Goal: Task Accomplishment & Management: Use online tool/utility

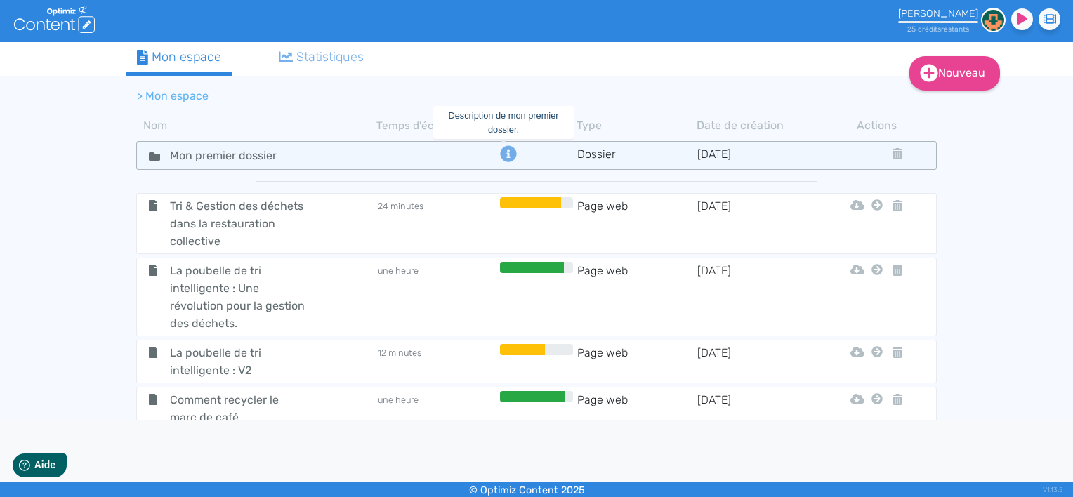
click at [500, 152] on icon at bounding box center [508, 153] width 16 height 16
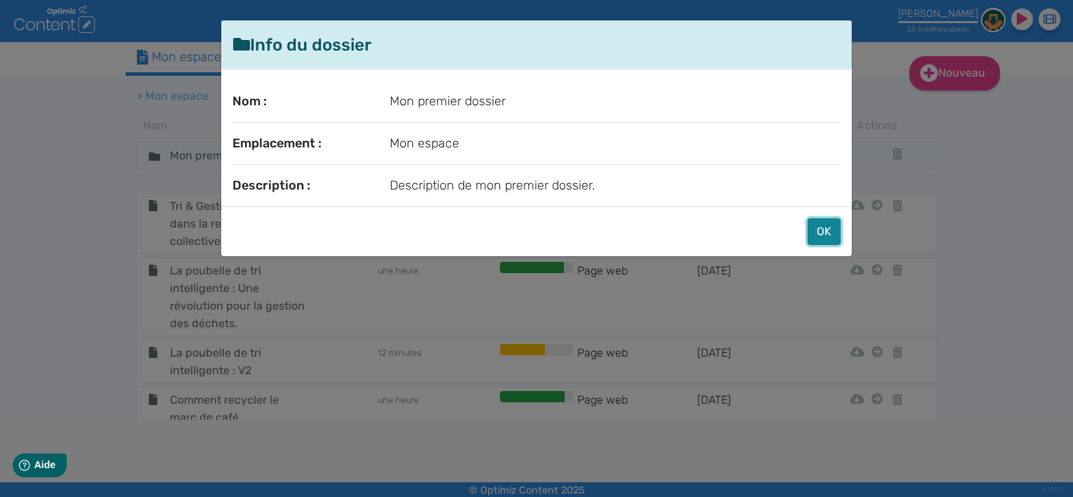
click at [817, 236] on button "OK" at bounding box center [823, 231] width 33 height 27
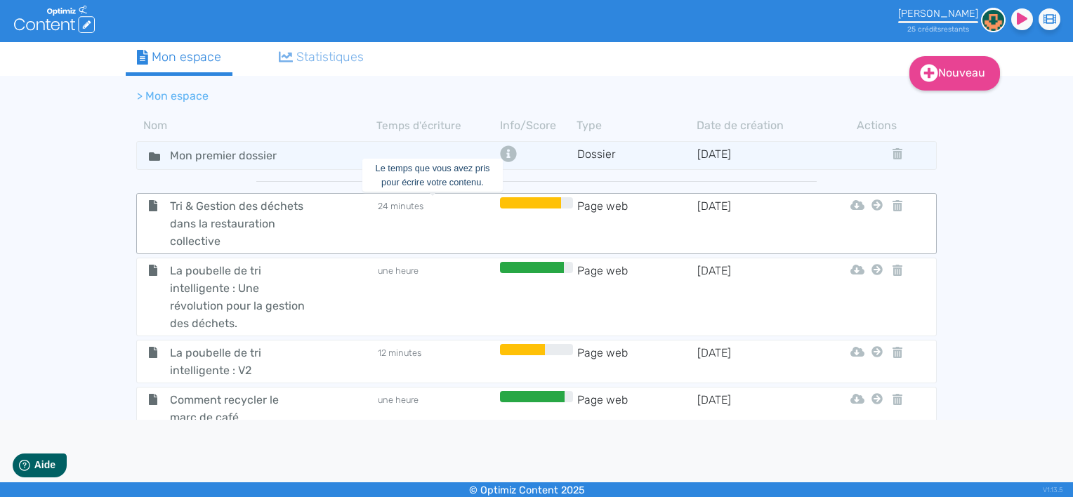
click at [451, 226] on td "24 minutes" at bounding box center [436, 223] width 120 height 53
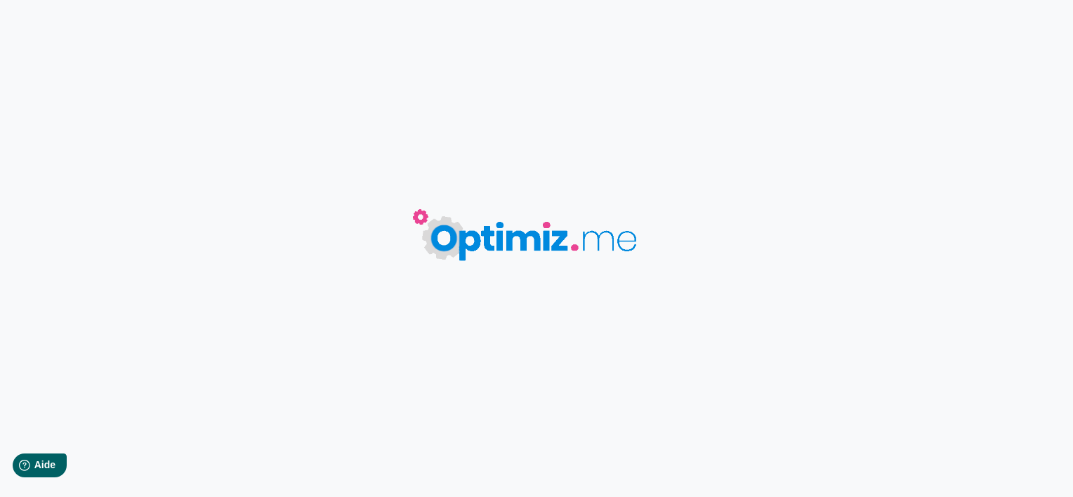
type input "Tri & Gestion des déchets dans la restauration collective"
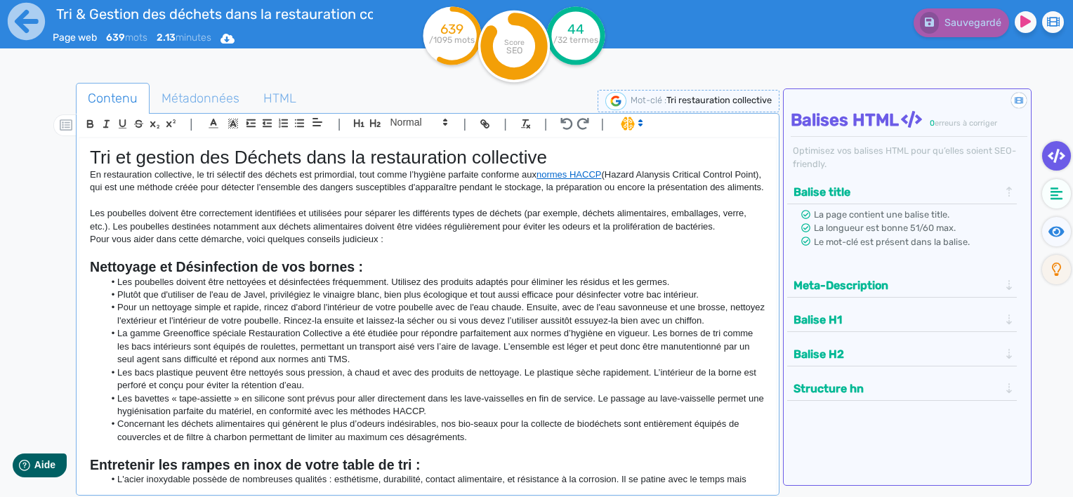
click at [1002, 284] on button "Meta-Description" at bounding box center [895, 285] width 213 height 23
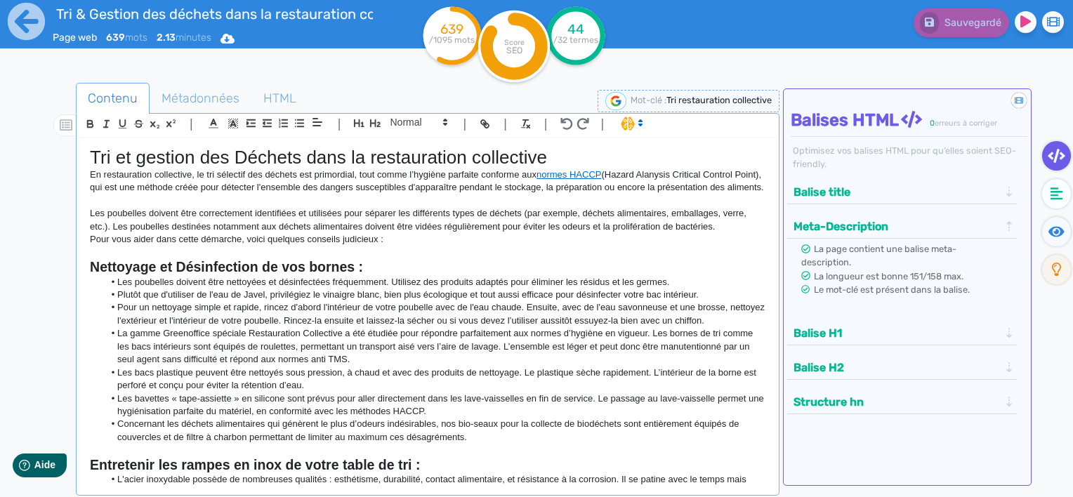
click at [985, 221] on button "Meta-Description" at bounding box center [895, 226] width 213 height 23
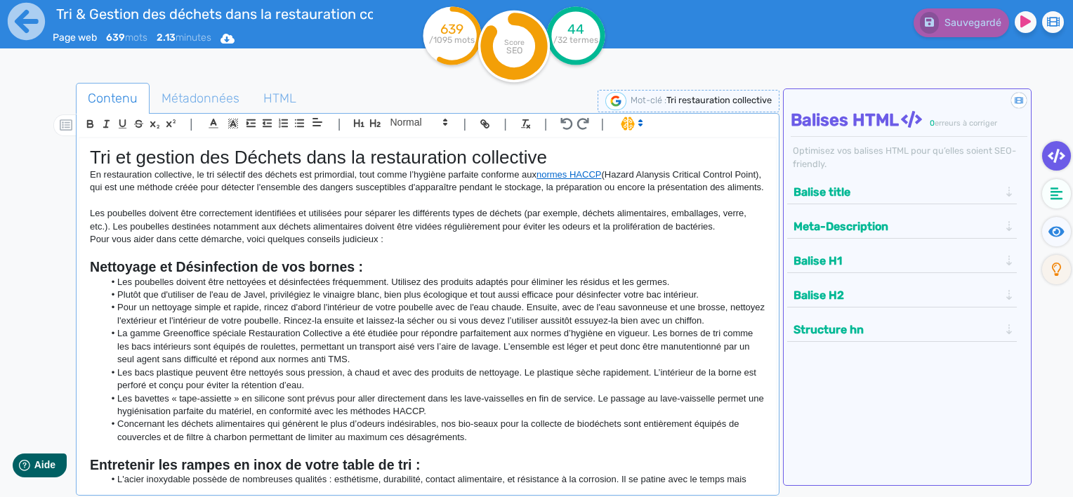
click at [997, 188] on button "Balise title" at bounding box center [895, 191] width 213 height 23
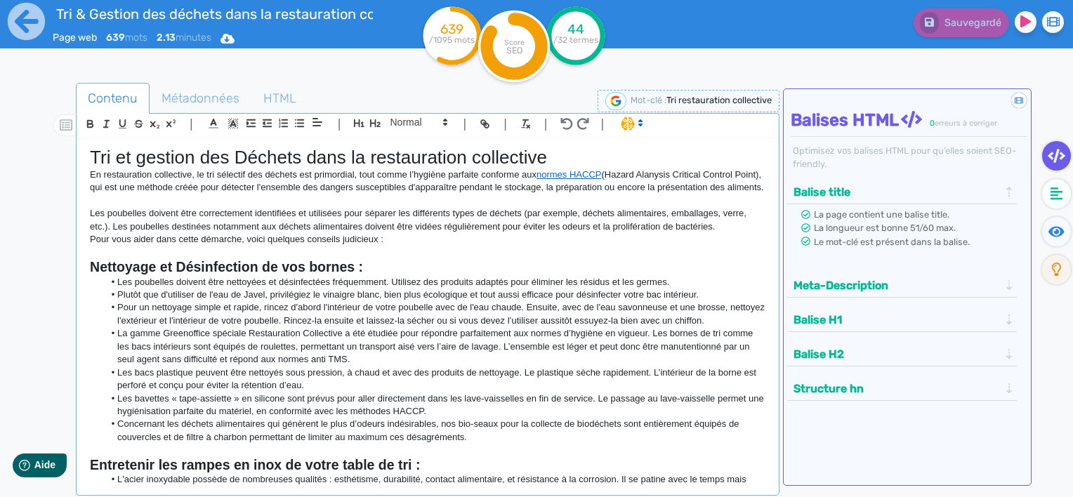
click at [997, 189] on button "Balise title" at bounding box center [895, 191] width 213 height 23
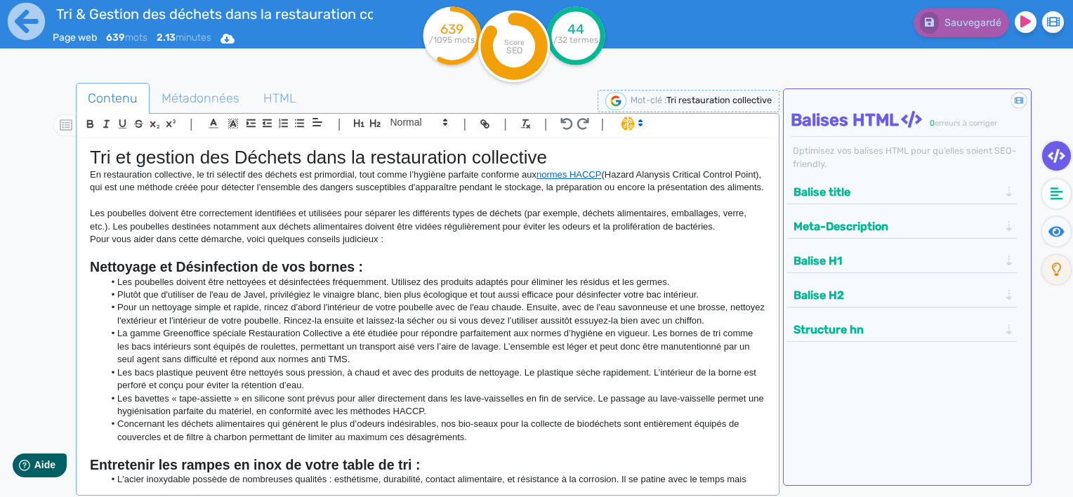
click at [980, 261] on button "Balise H1" at bounding box center [895, 260] width 213 height 23
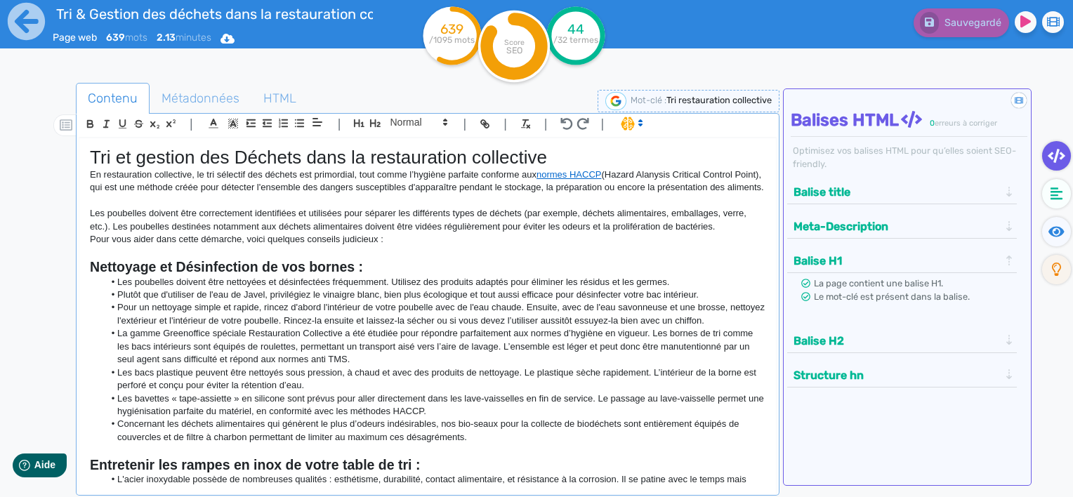
click at [980, 261] on button "Balise H1" at bounding box center [895, 260] width 213 height 23
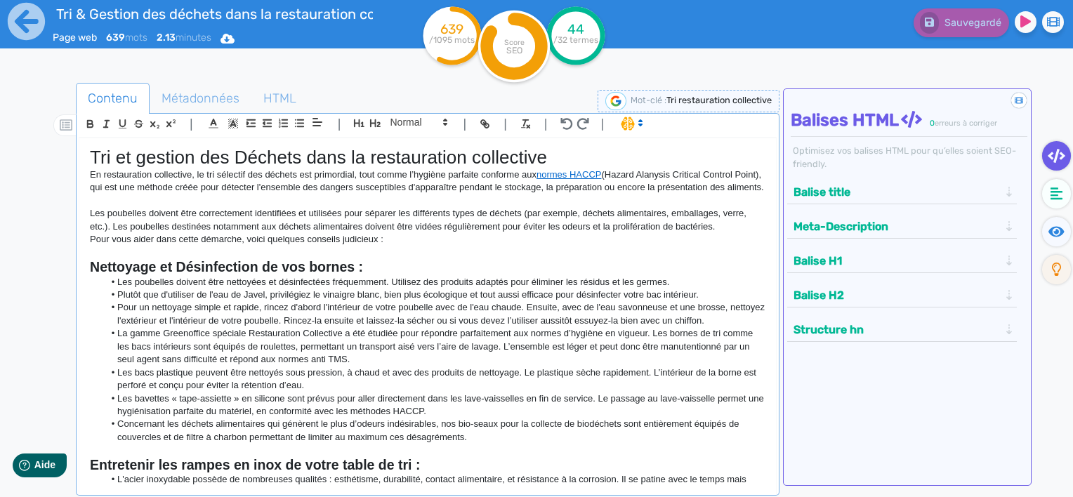
click at [986, 287] on button "Balise H2" at bounding box center [895, 295] width 213 height 23
click at [985, 291] on button "Balise H2" at bounding box center [895, 295] width 213 height 23
click at [990, 329] on button "Structure hn" at bounding box center [895, 329] width 213 height 23
click at [14, 18] on icon at bounding box center [26, 21] width 37 height 37
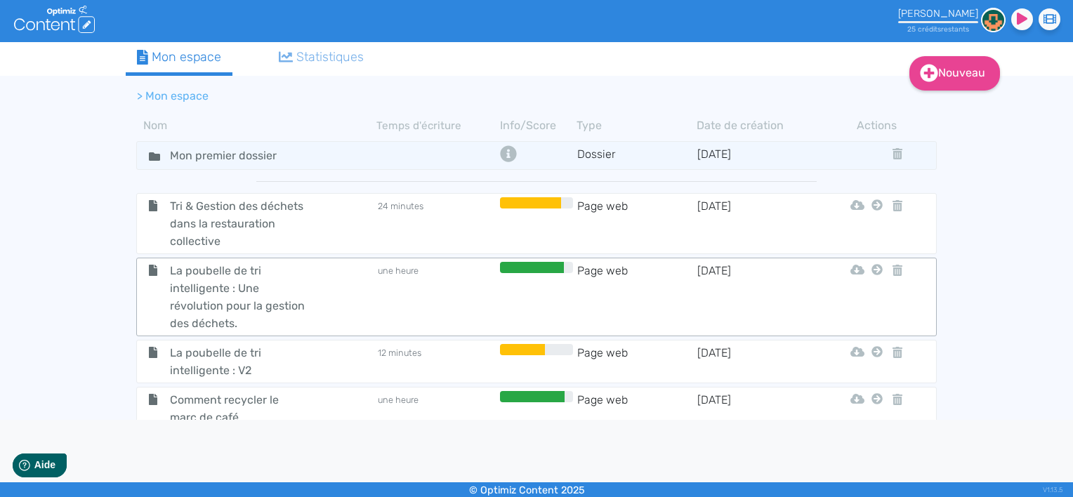
click at [427, 267] on td "une heure" at bounding box center [436, 297] width 120 height 70
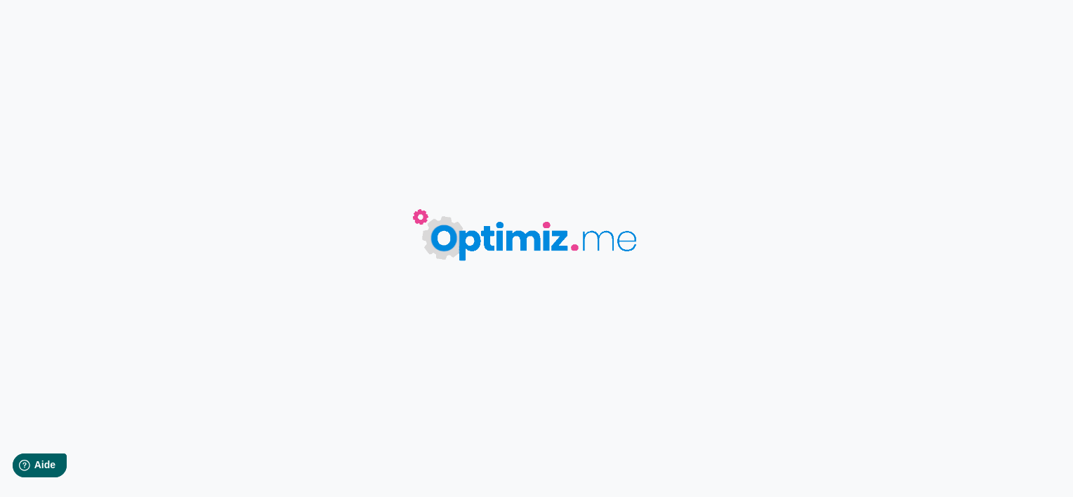
type input "La poubelle de tri intelligente : Une révolution pour la gestion des déchets."
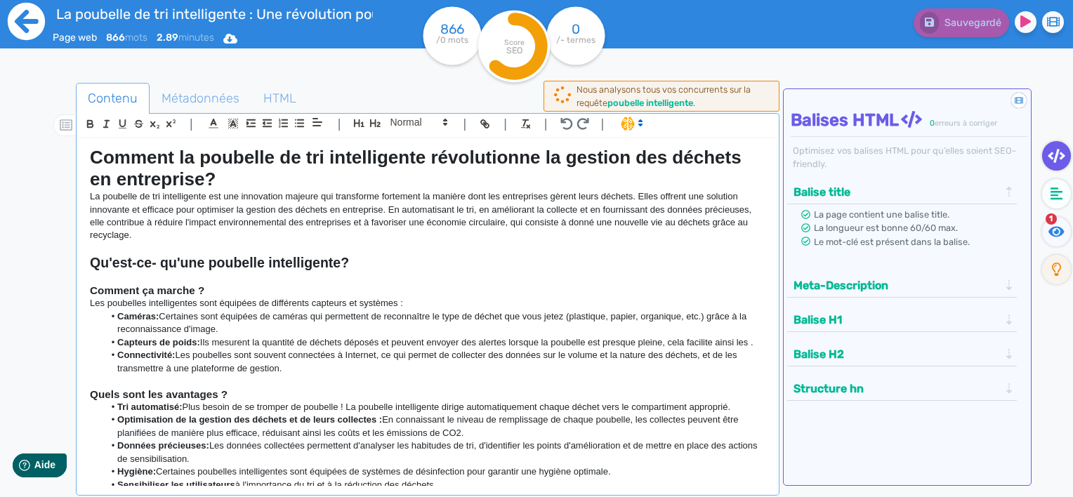
click at [34, 30] on icon at bounding box center [26, 21] width 37 height 37
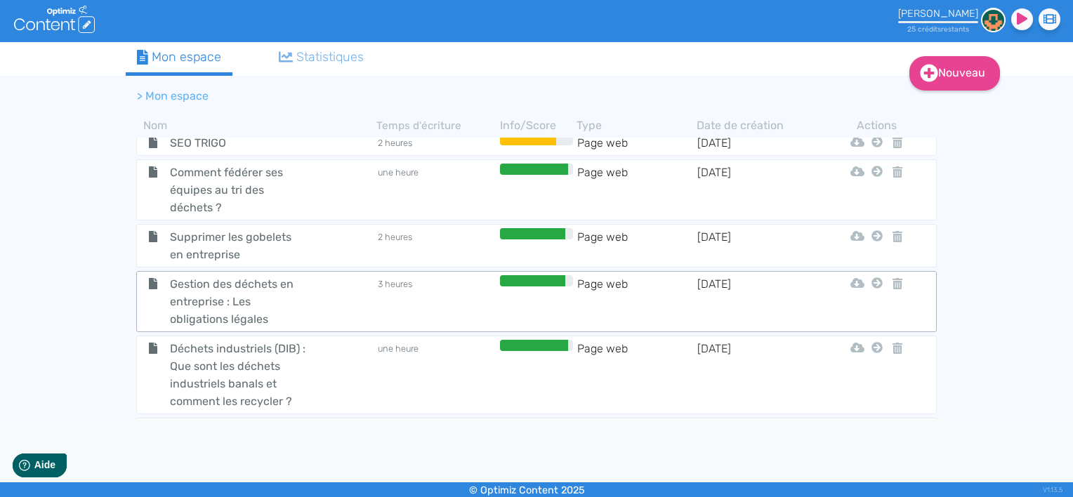
scroll to position [533, 0]
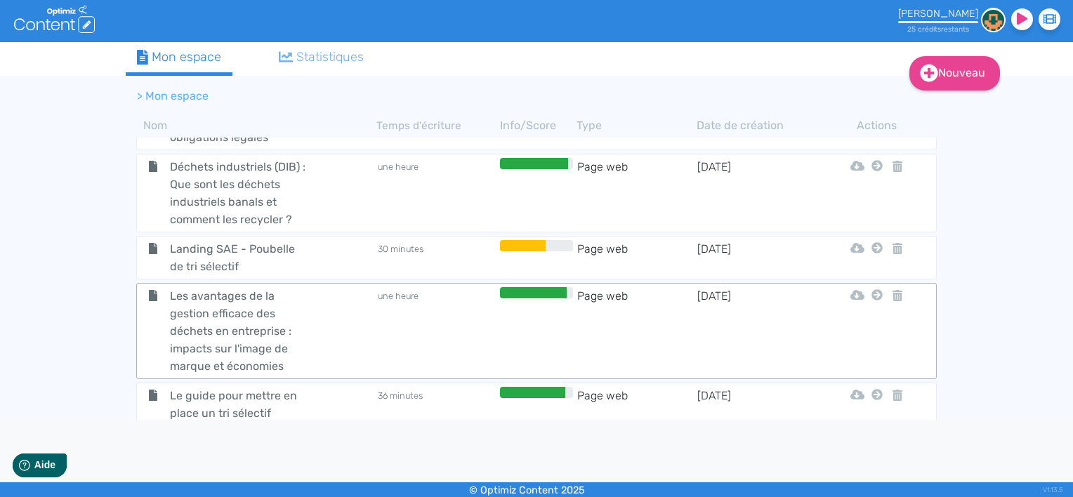
click at [548, 331] on td at bounding box center [536, 331] width 80 height 88
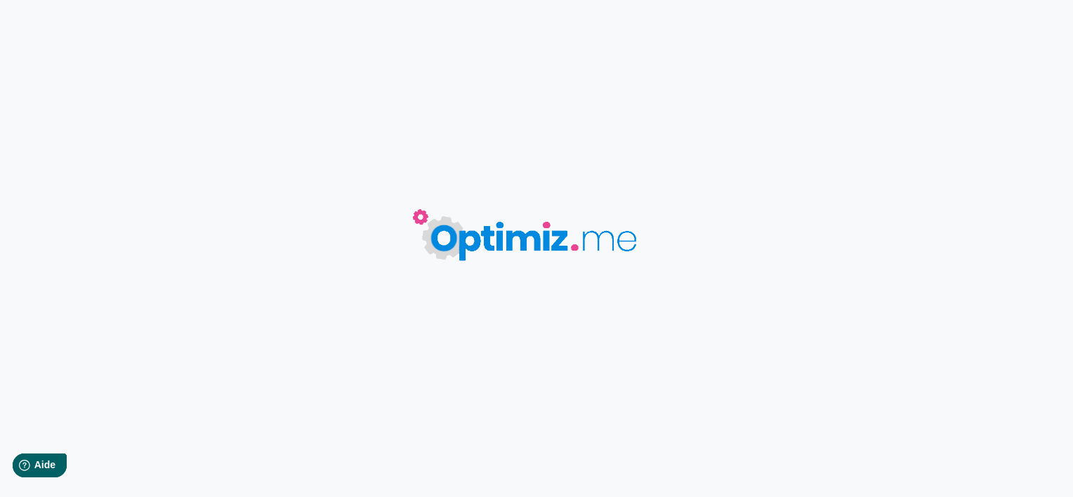
type input "Les avantages de la gestion efficace des déchets en entreprise : impacts sur l'…"
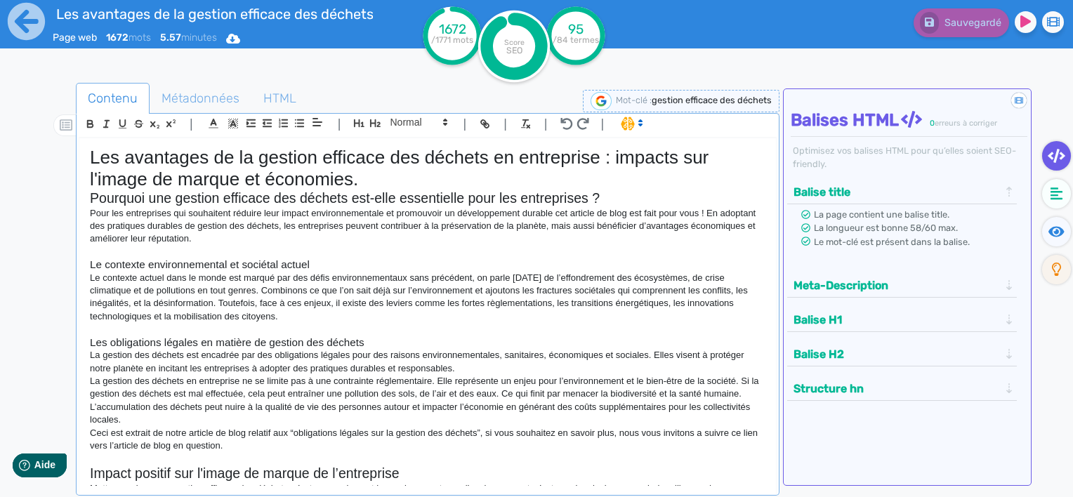
click at [996, 286] on button "Meta-Description" at bounding box center [895, 285] width 213 height 23
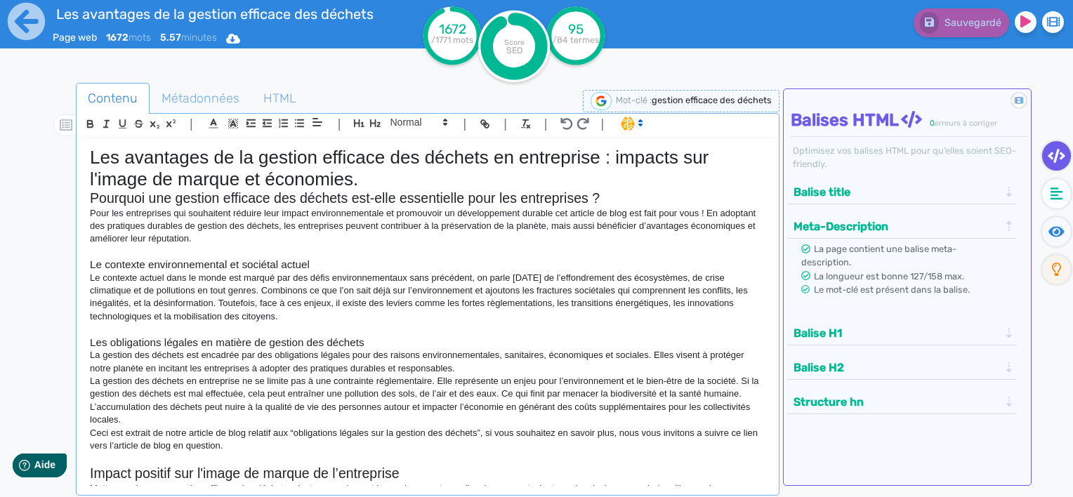
click at [1001, 335] on button "Balise H1" at bounding box center [895, 333] width 213 height 23
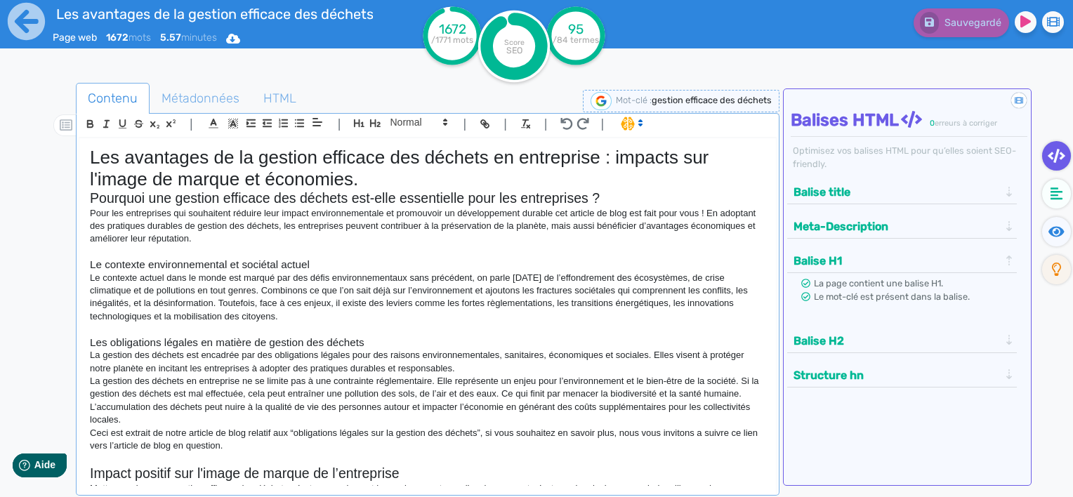
click at [906, 347] on button "Balise H2" at bounding box center [895, 340] width 213 height 23
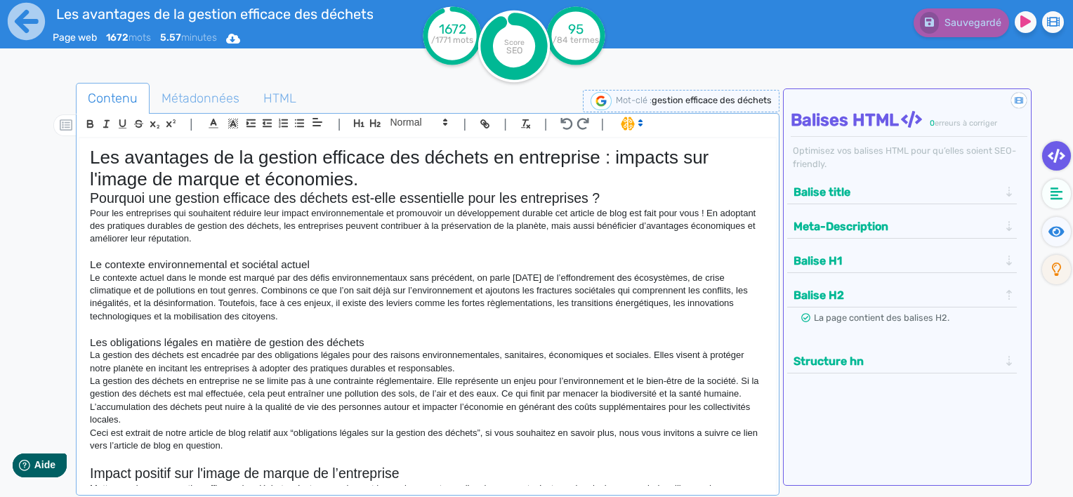
click at [974, 366] on button "Structure hn" at bounding box center [895, 361] width 213 height 23
click at [975, 330] on button "Structure hn" at bounding box center [895, 329] width 213 height 23
click at [899, 183] on button "Balise title" at bounding box center [895, 191] width 213 height 23
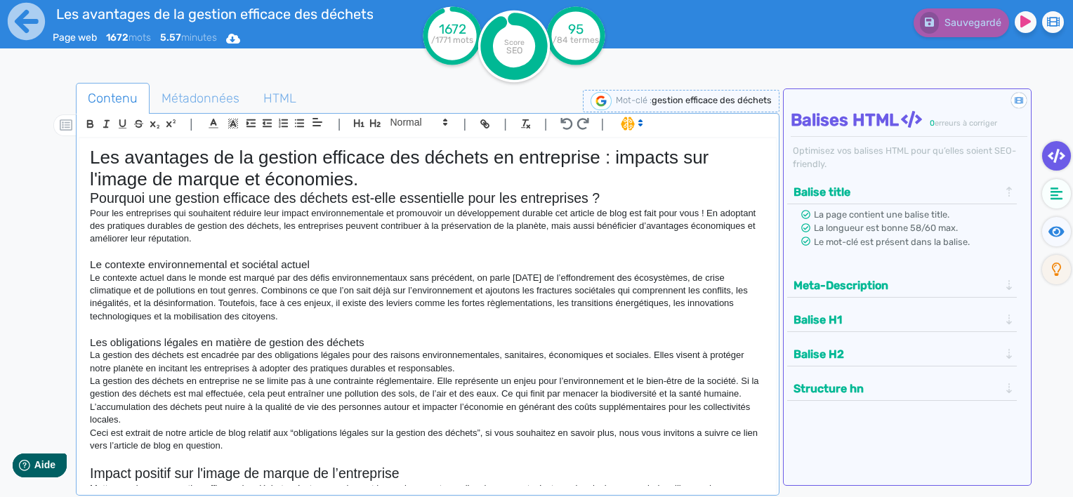
drag, startPoint x: 902, startPoint y: 270, endPoint x: 905, endPoint y: 279, distance: 9.8
click at [903, 271] on div "Meta-Description" at bounding box center [901, 283] width 229 height 27
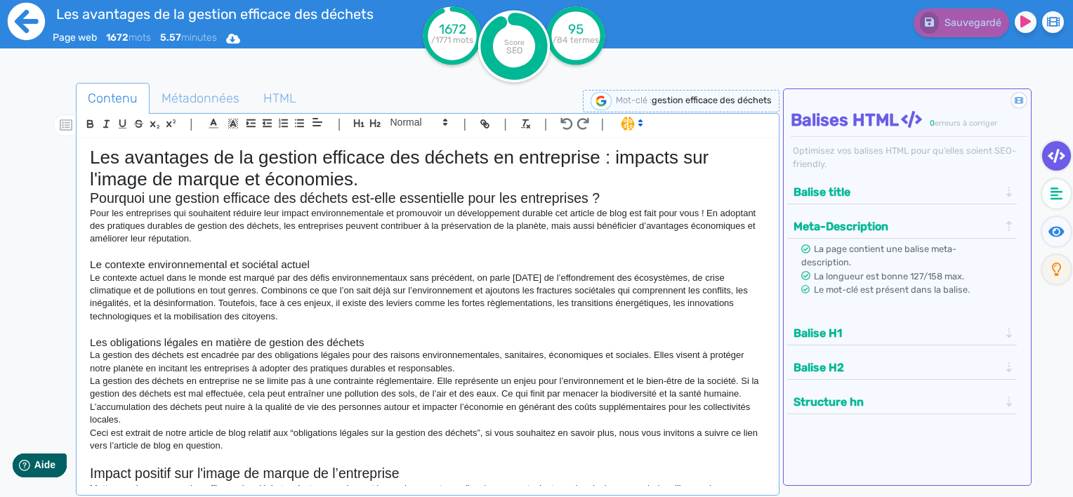
click at [34, 23] on icon at bounding box center [26, 21] width 39 height 39
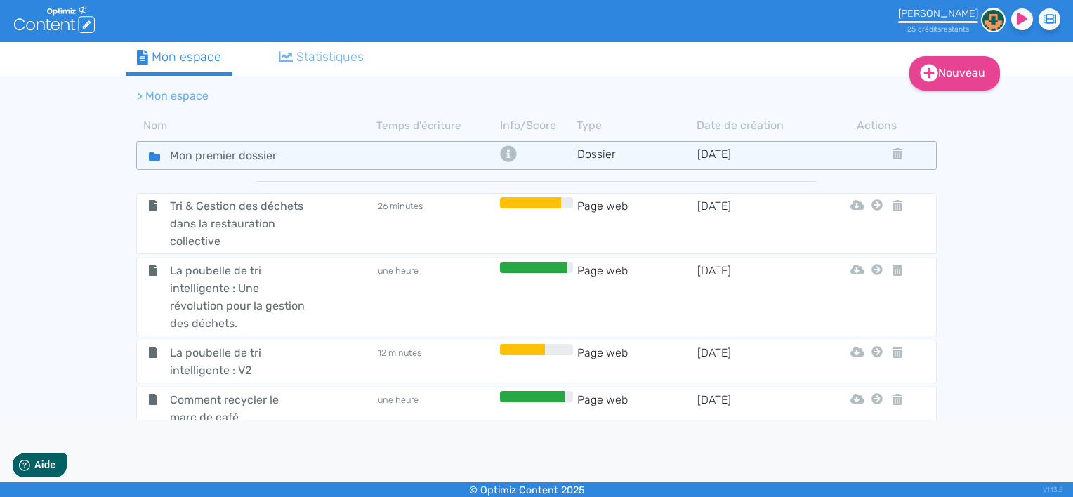
click at [370, 155] on div "Mon premier dossier" at bounding box center [256, 155] width 237 height 20
click at [307, 116] on thead "Nom Temps d'écriture Info/Score Type Date de création Actions" at bounding box center [537, 126] width 822 height 24
click at [502, 154] on icon at bounding box center [508, 153] width 16 height 16
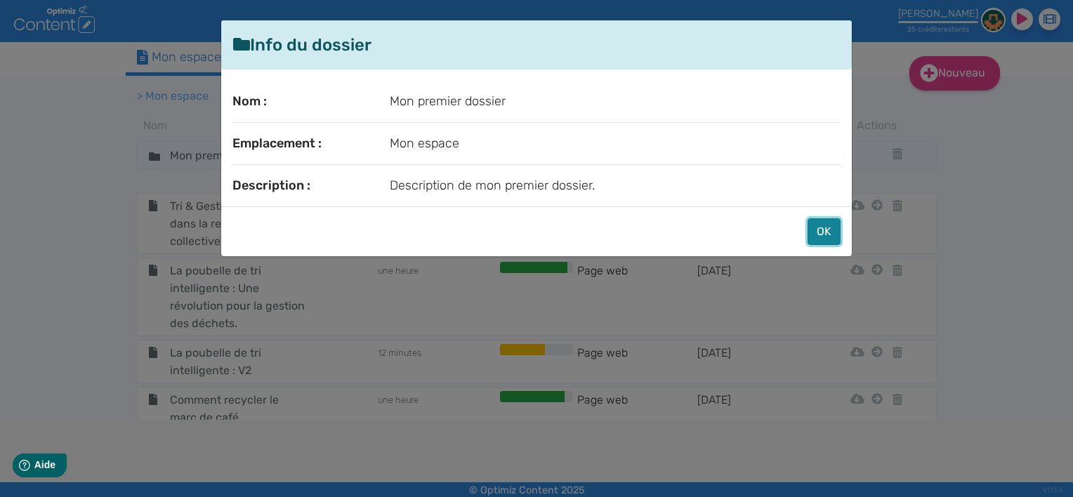
click at [820, 236] on button "OK" at bounding box center [823, 231] width 33 height 27
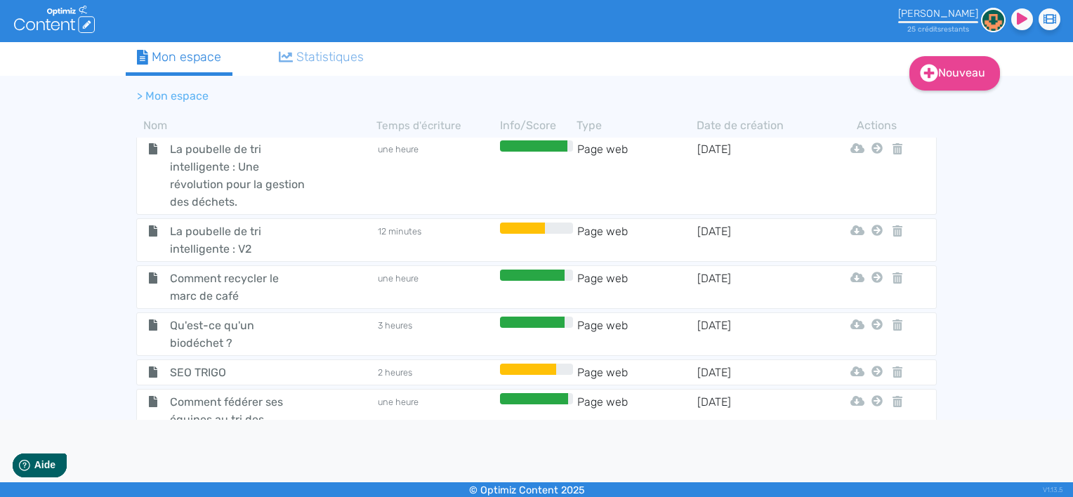
scroll to position [182, 0]
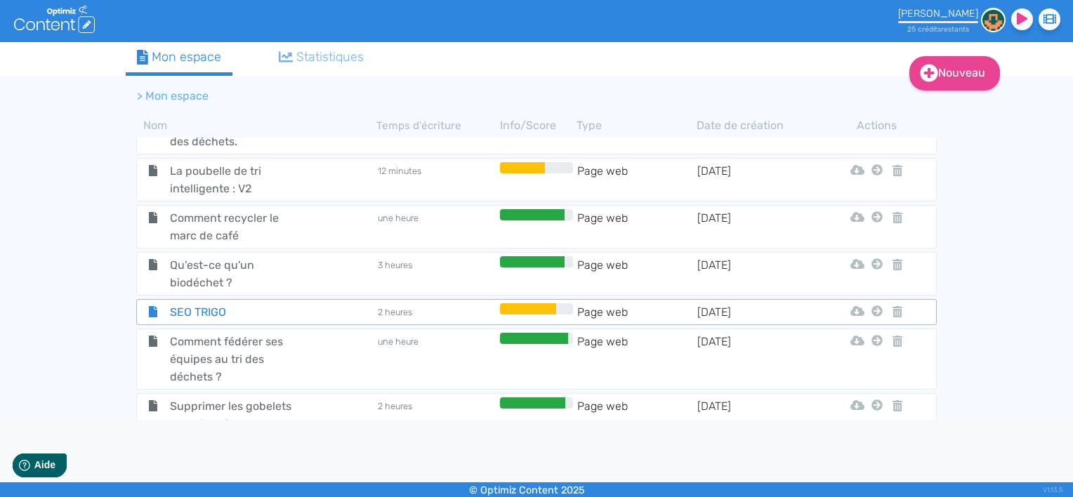
click at [331, 308] on div "SEO TRIGO" at bounding box center [256, 312] width 237 height 18
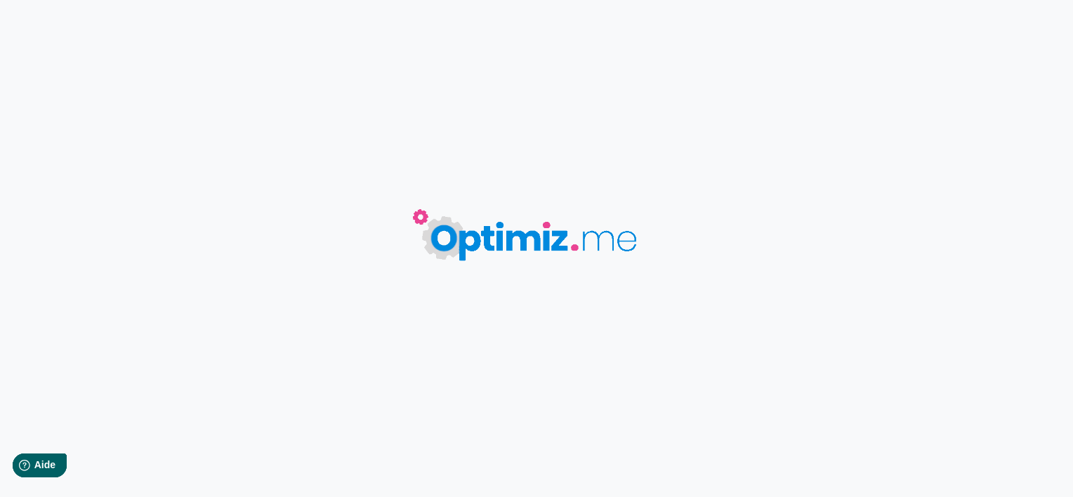
type input "SEO TRIGO"
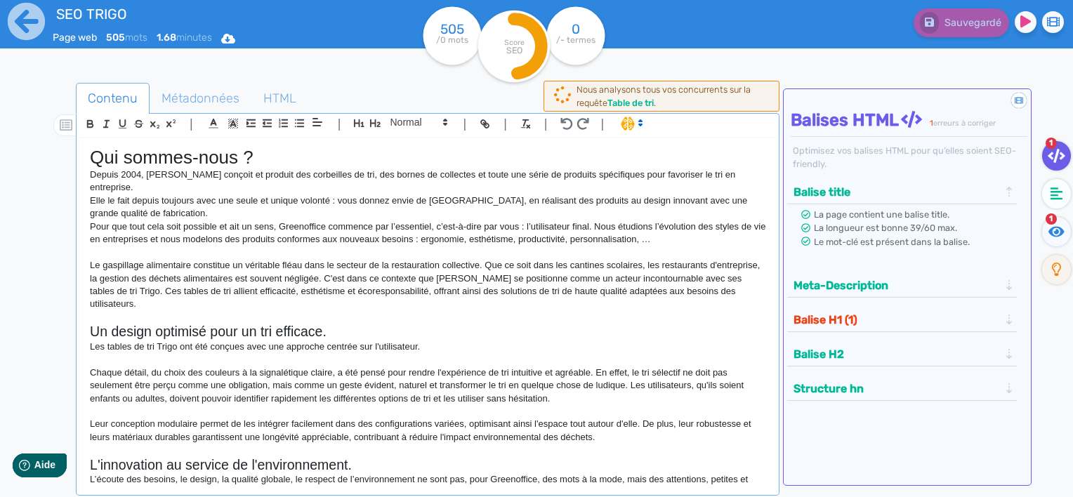
click at [927, 316] on button "Balise H1 (1)" at bounding box center [895, 319] width 213 height 23
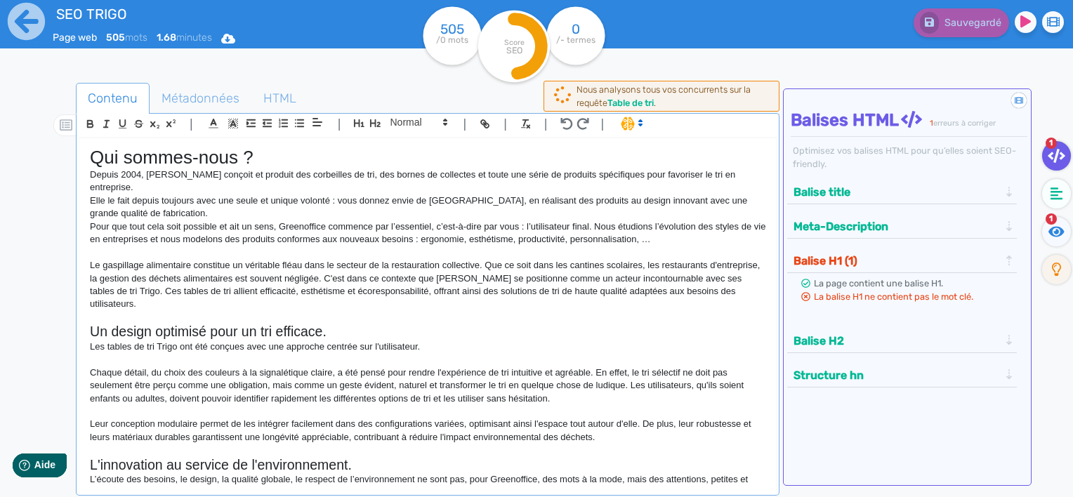
click at [958, 264] on button "Balise H1 (1)" at bounding box center [895, 260] width 213 height 23
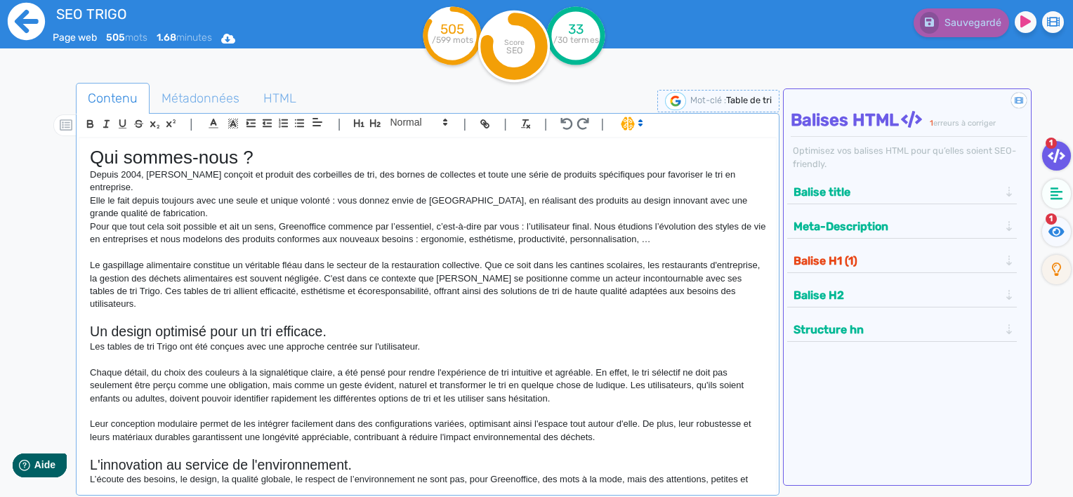
click at [25, 15] on icon at bounding box center [26, 21] width 39 height 39
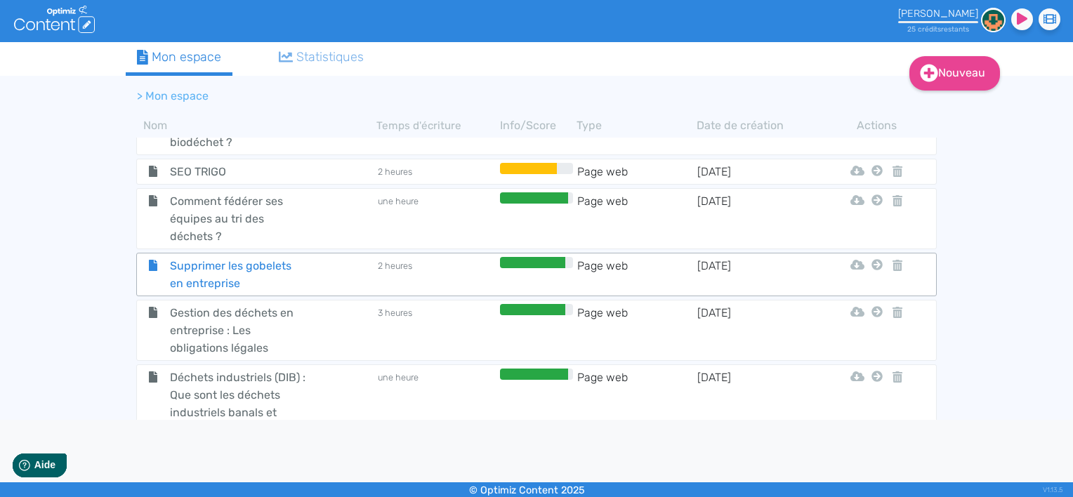
scroll to position [252, 0]
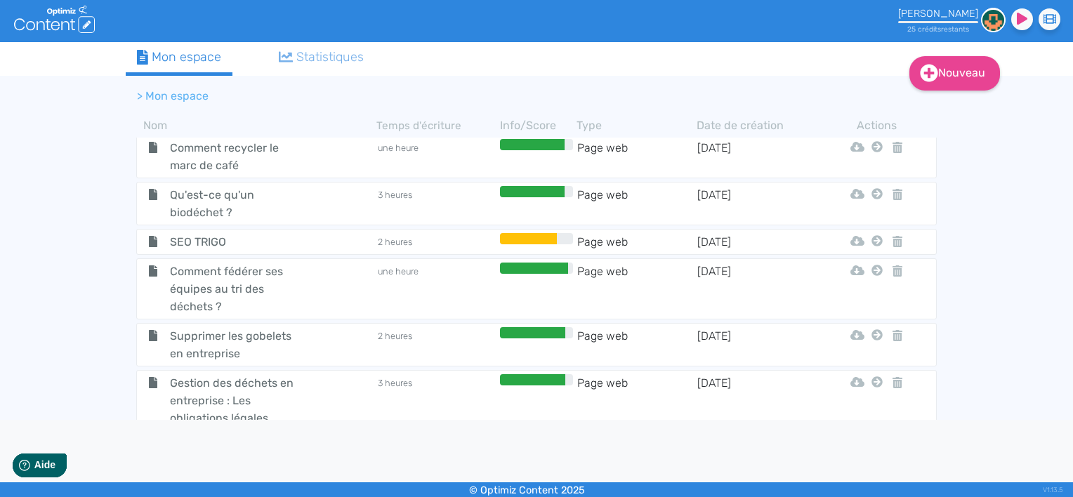
click at [350, 63] on div "Statistiques" at bounding box center [322, 57] width 86 height 19
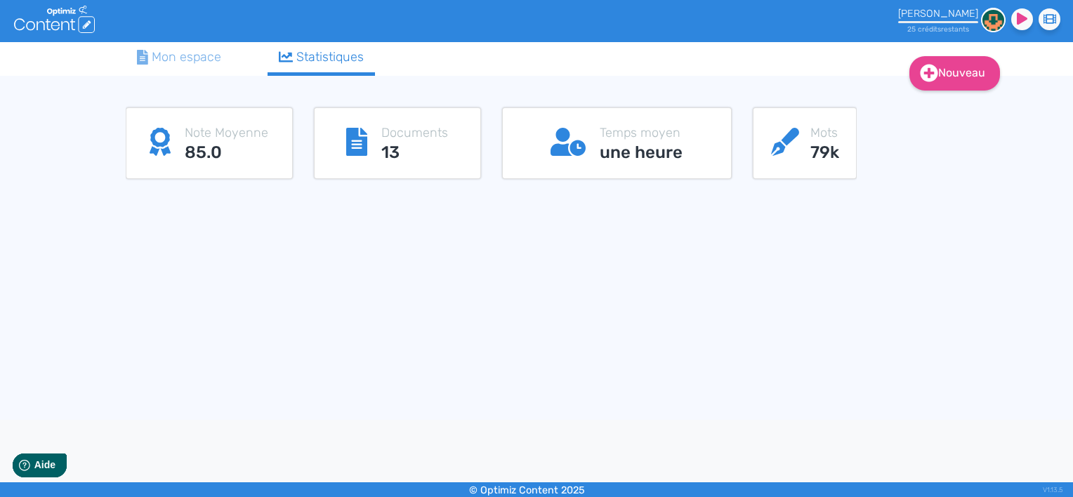
click at [213, 55] on div "Mon espace" at bounding box center [179, 57] width 84 height 19
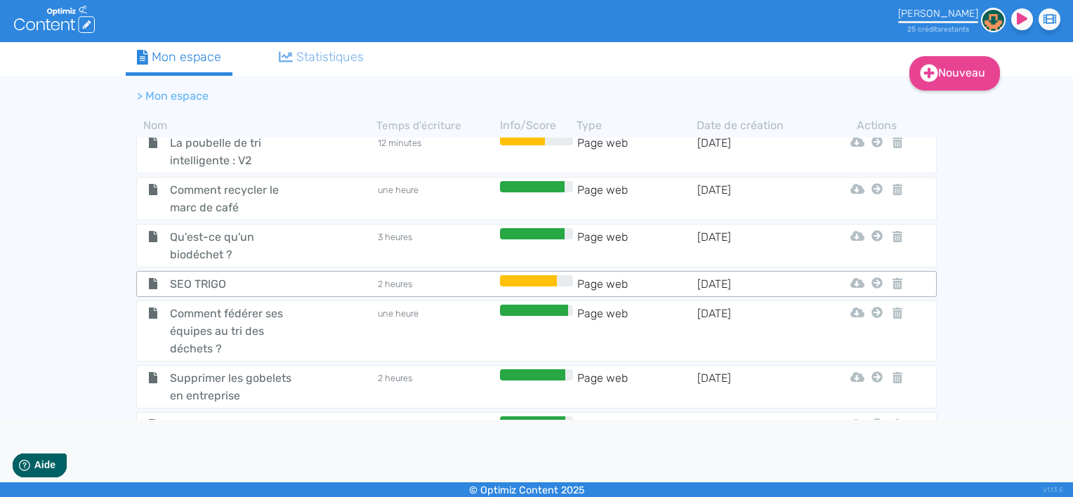
scroll to position [211, 0]
click at [435, 242] on td "3 heures" at bounding box center [436, 245] width 120 height 35
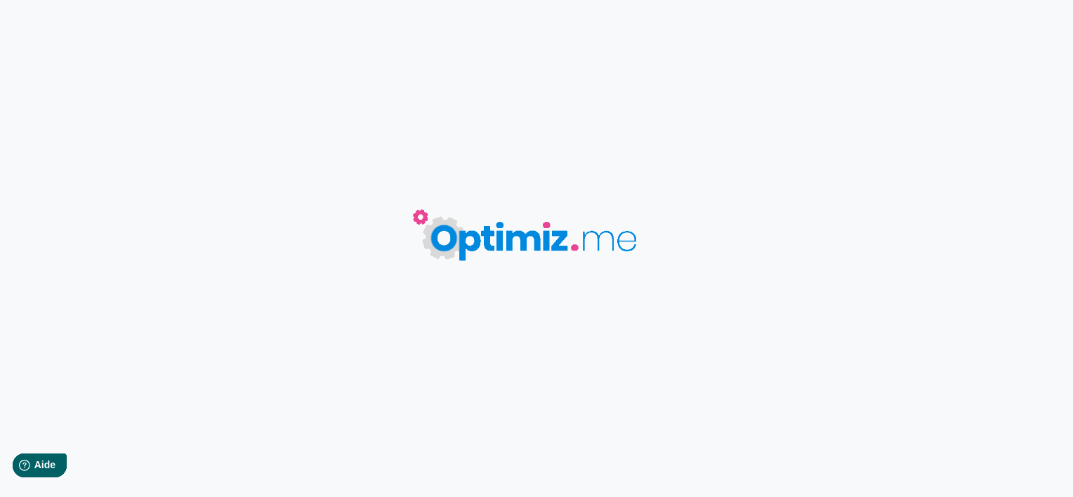
type input "Qu'est-ce qu'un biodéchet ?"
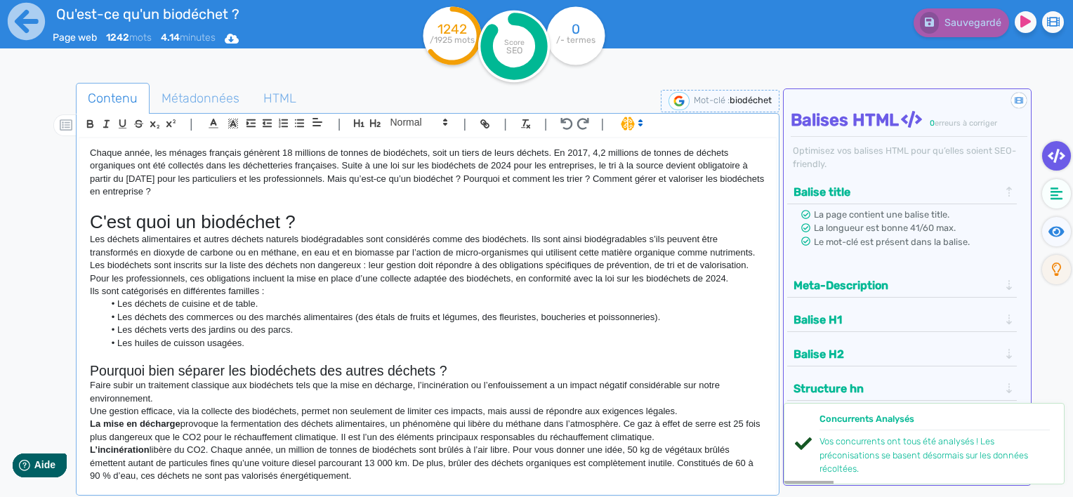
click at [984, 286] on button "Meta-Description" at bounding box center [895, 285] width 213 height 23
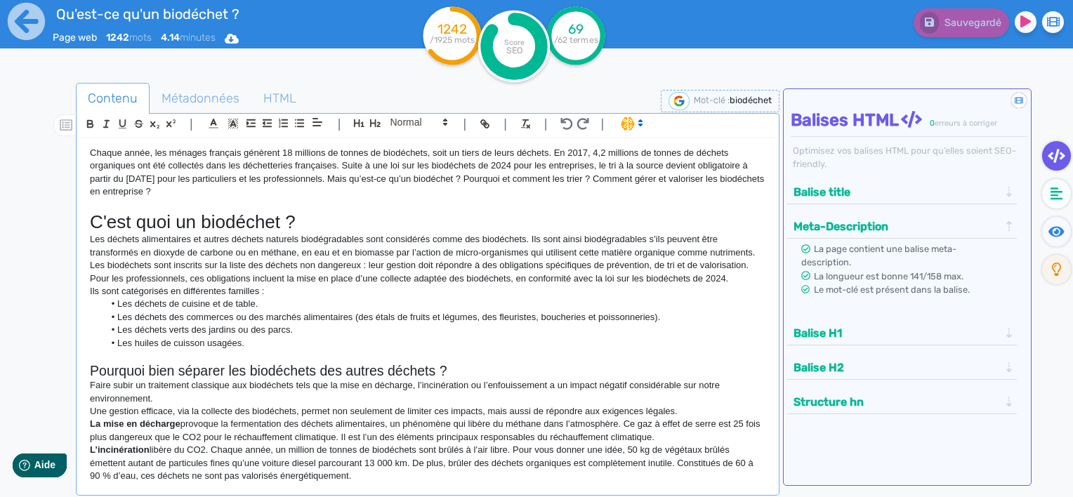
click at [961, 390] on button "Structure hn" at bounding box center [895, 401] width 213 height 23
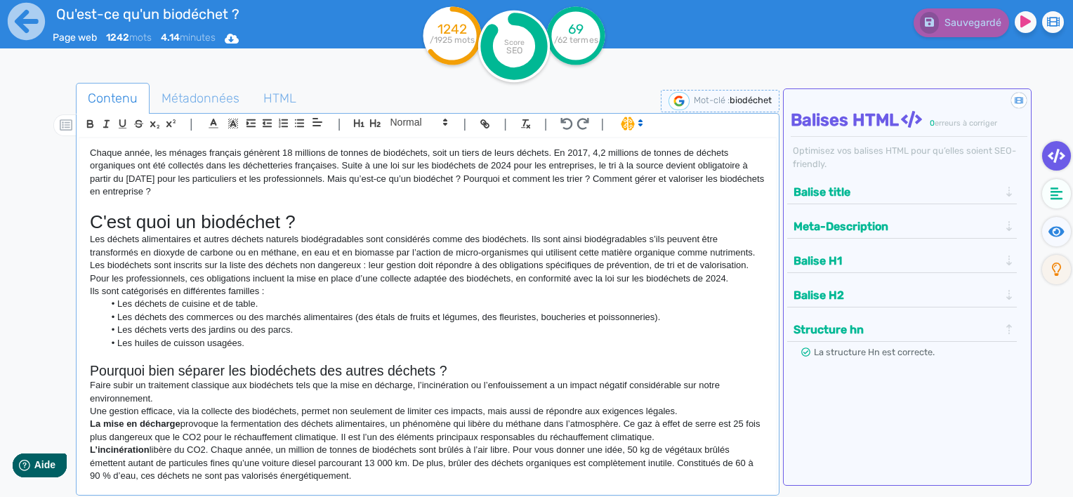
click at [936, 337] on button "Structure hn" at bounding box center [895, 329] width 213 height 23
click at [923, 292] on button "Balise H2" at bounding box center [895, 295] width 213 height 23
click at [928, 291] on button "Balise H2" at bounding box center [895, 295] width 213 height 23
click at [924, 258] on button "Balise H1" at bounding box center [895, 260] width 213 height 23
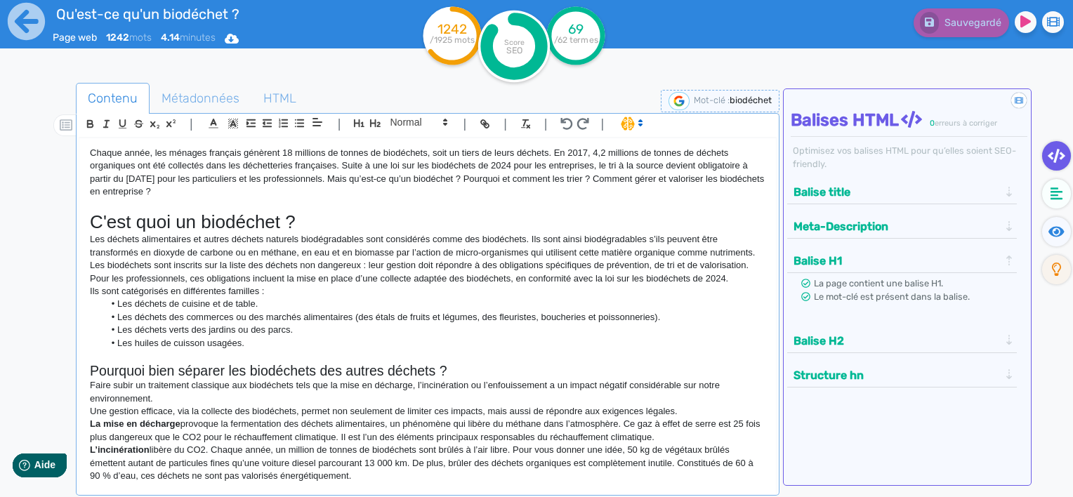
click at [927, 259] on button "Balise H1" at bounding box center [895, 260] width 213 height 23
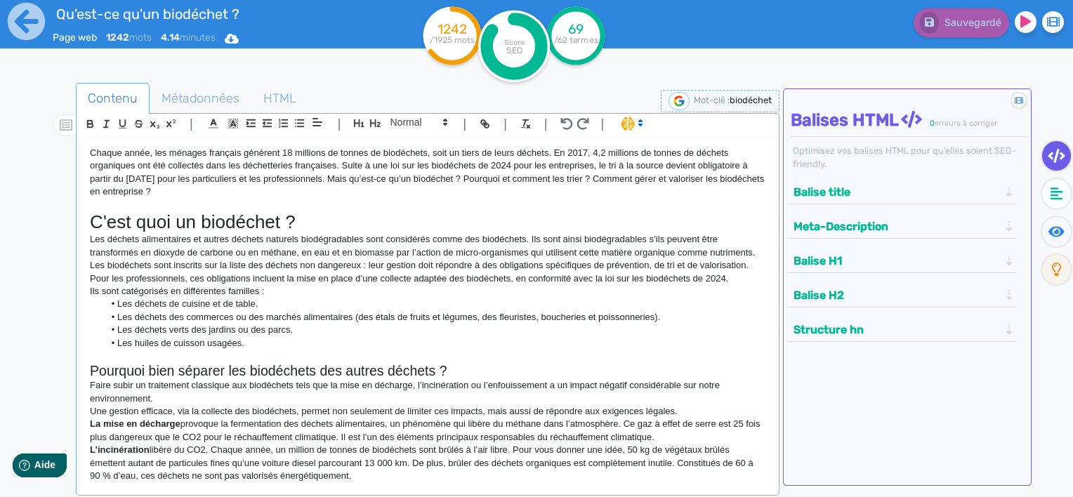
click at [932, 228] on button "Meta-Description" at bounding box center [895, 226] width 213 height 23
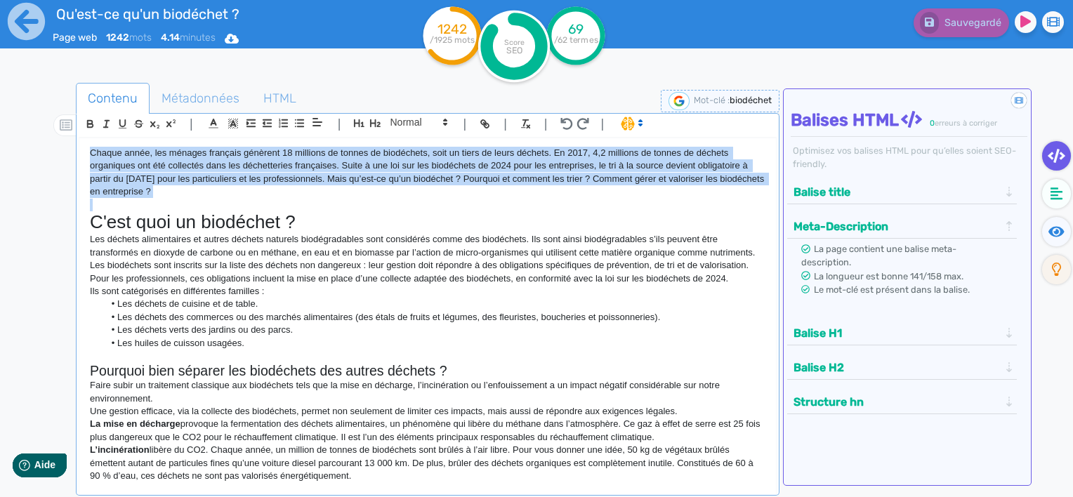
drag, startPoint x: 93, startPoint y: 155, endPoint x: 223, endPoint y: 199, distance: 137.2
click at [223, 199] on div "Chaque année, les ménages français génèrent 18 millions de tonnes de biodéchets…" at bounding box center [427, 312] width 697 height 348
click at [230, 191] on p "Chaque année, les ménages français génèrent 18 millions de tonnes de biodéchets…" at bounding box center [427, 173] width 675 height 52
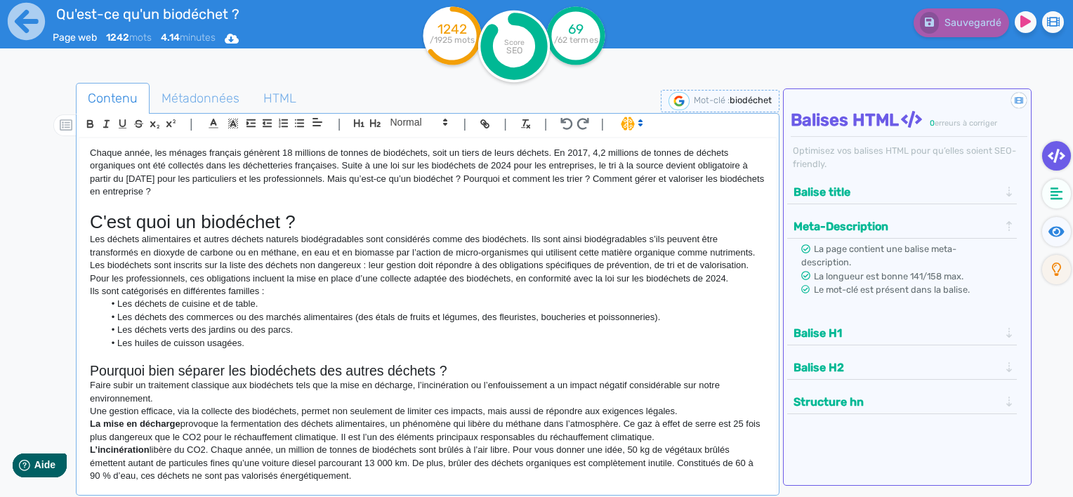
click at [916, 185] on button "Balise title" at bounding box center [895, 191] width 213 height 23
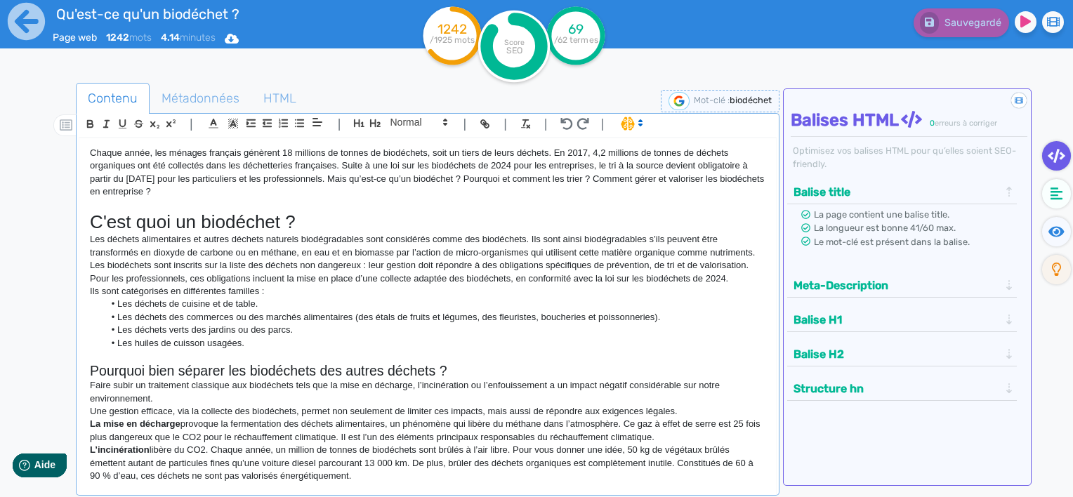
click at [888, 193] on button "Balise title" at bounding box center [895, 191] width 213 height 23
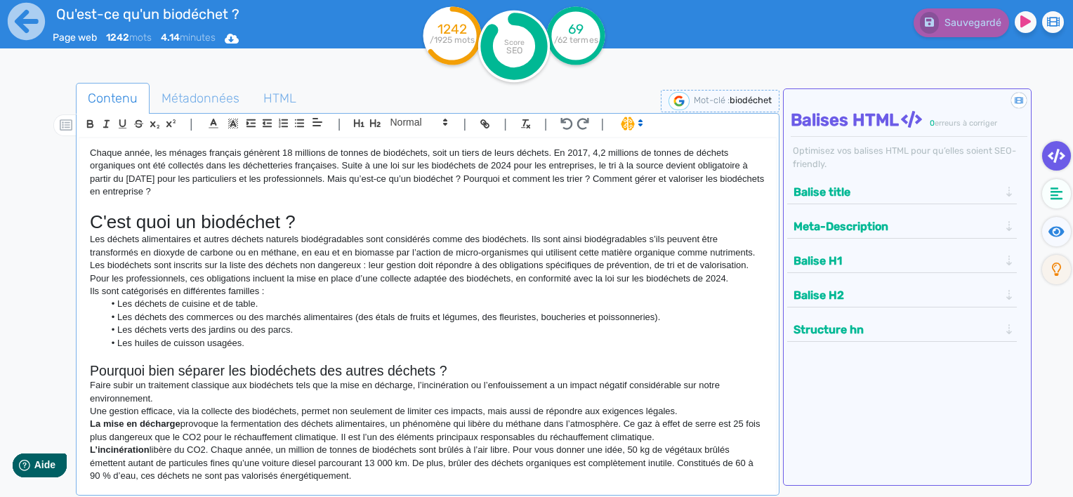
click at [881, 264] on button "Balise H1" at bounding box center [895, 260] width 213 height 23
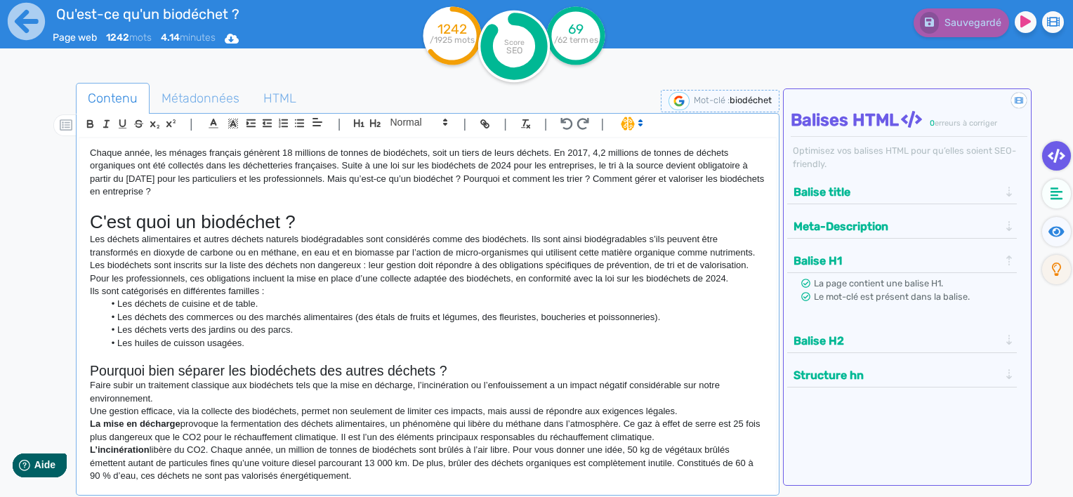
click at [881, 264] on button "Balise H1" at bounding box center [895, 260] width 213 height 23
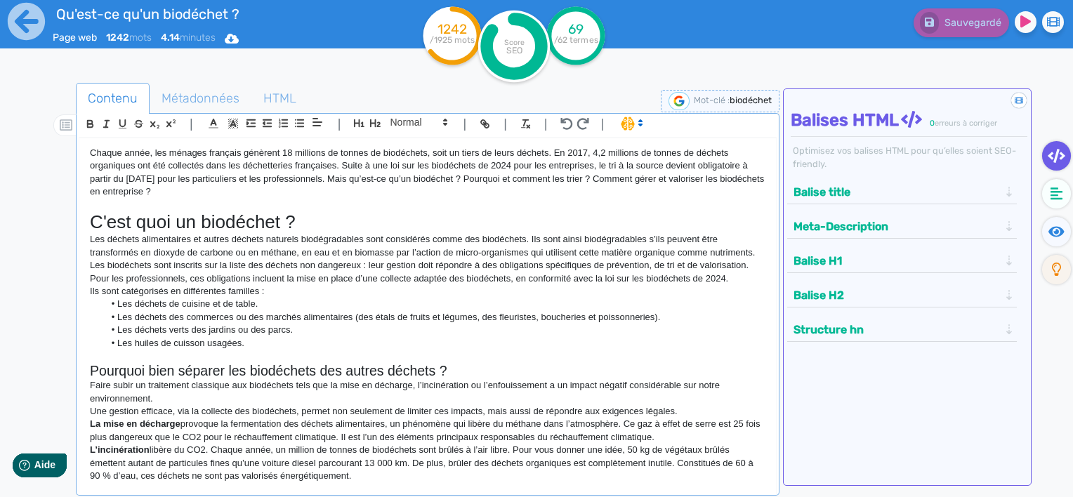
click at [888, 296] on button "Balise H2" at bounding box center [895, 295] width 213 height 23
click at [888, 295] on button "Balise H2" at bounding box center [895, 295] width 213 height 23
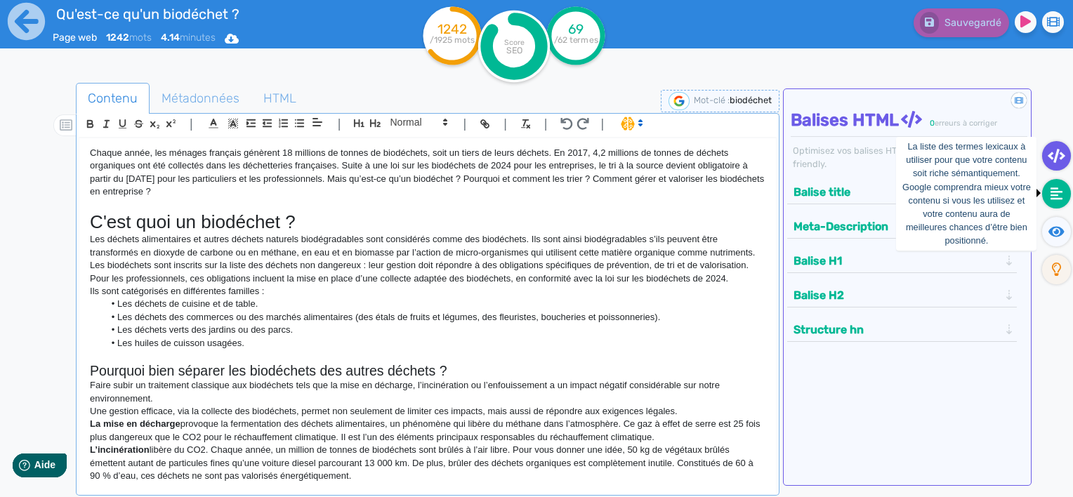
click at [1059, 199] on icon at bounding box center [1056, 194] width 13 height 14
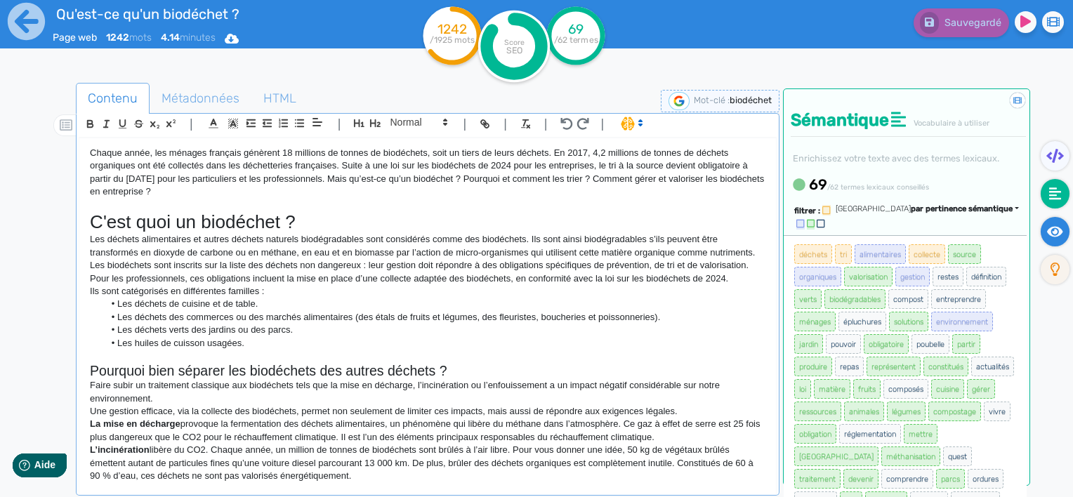
click at [1062, 230] on icon at bounding box center [1055, 231] width 16 height 11
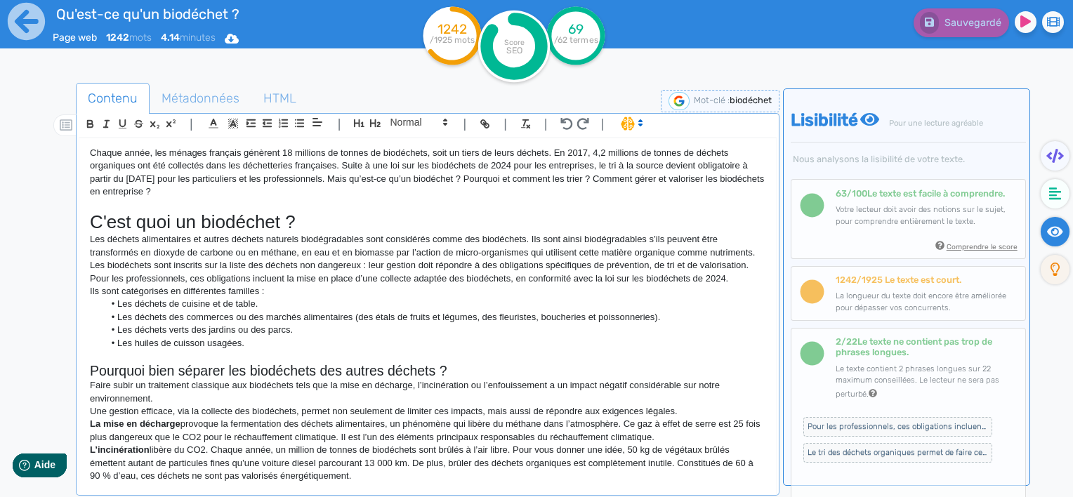
click at [990, 246] on small "Comprendre le score" at bounding box center [982, 246] width 71 height 9
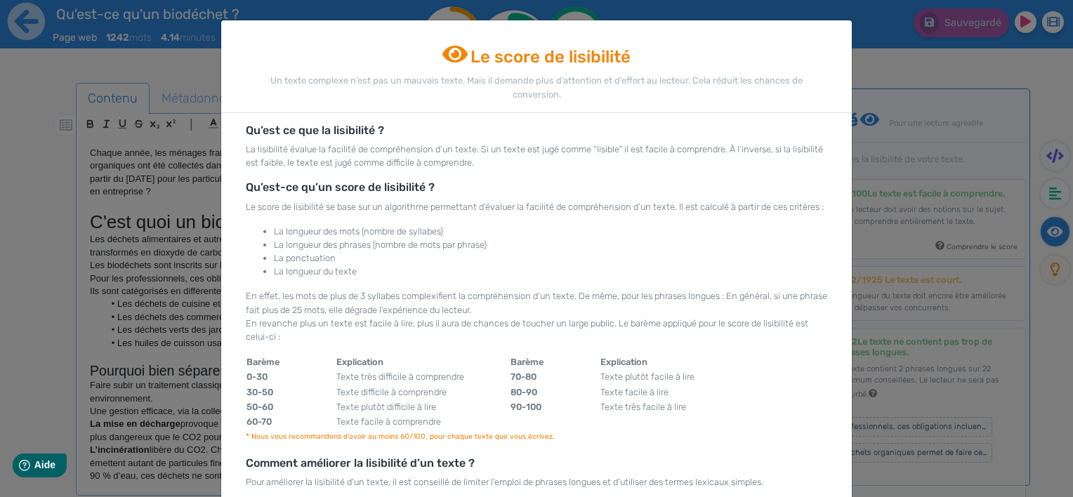
click at [888, 282] on ngb-modal-window "Le score de lisibilité Un texte complexe n’est pas un mauvais texte. Mais il de…" at bounding box center [536, 248] width 1073 height 497
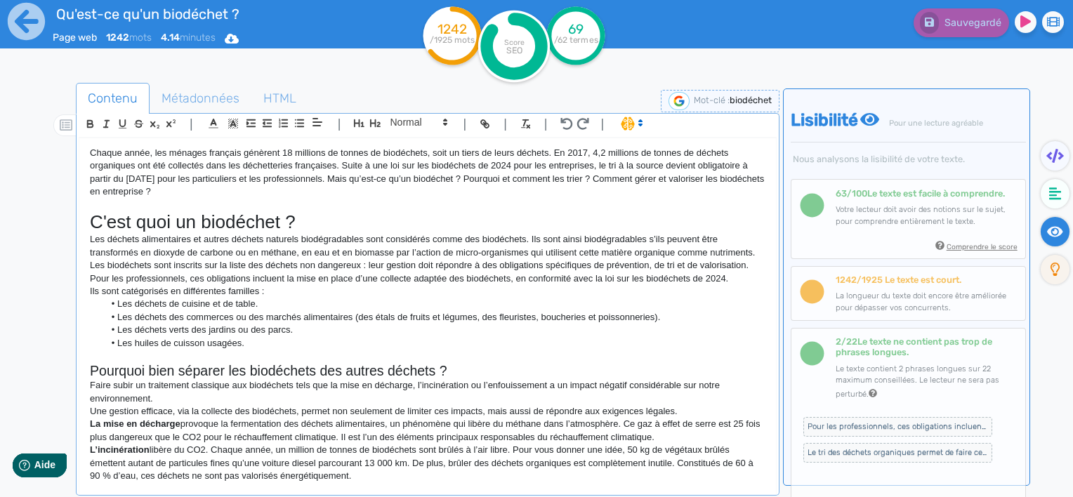
click at [989, 246] on small "Comprendre le score" at bounding box center [982, 246] width 71 height 9
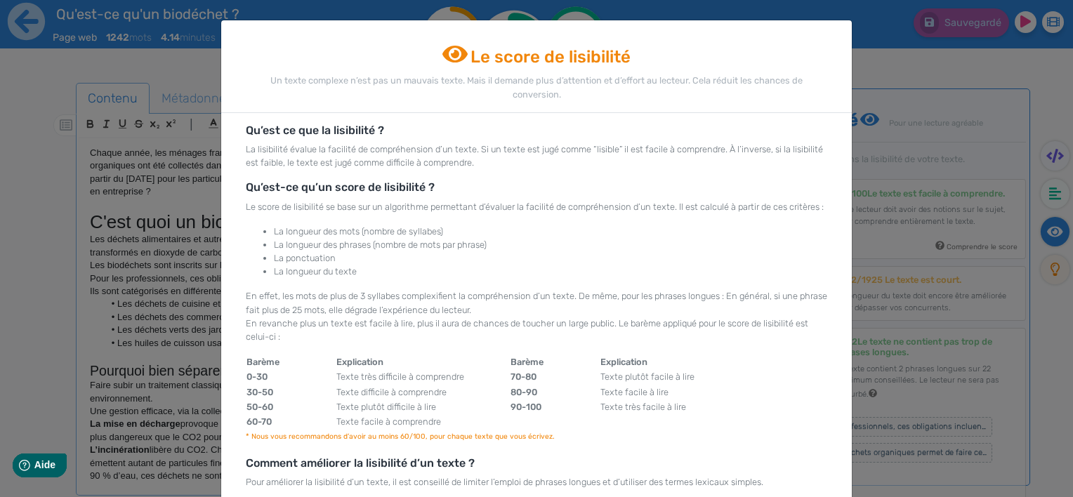
scroll to position [47, 0]
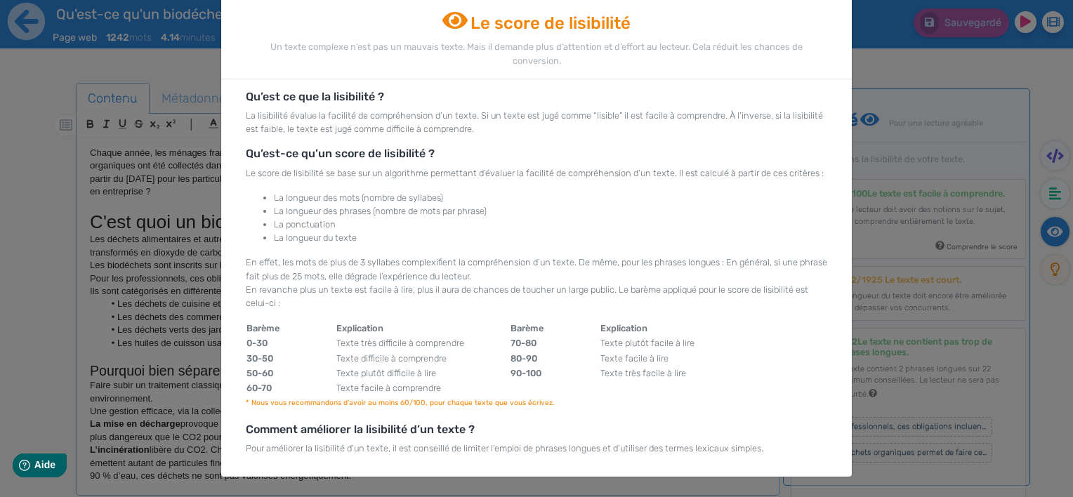
click at [945, 316] on ngb-modal-window "Le score de lisibilité Un texte complexe n’est pas un mauvais texte. Mais il de…" at bounding box center [536, 248] width 1073 height 497
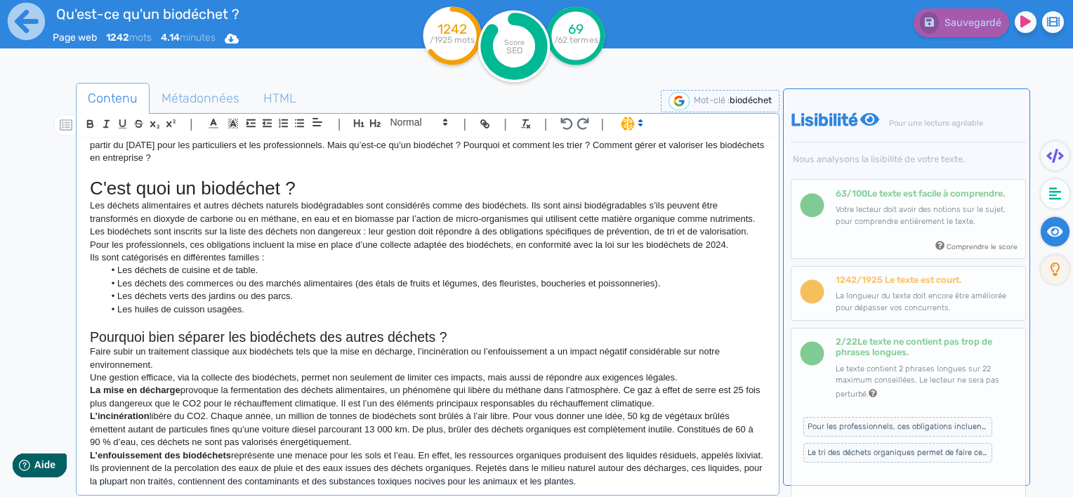
scroll to position [0, 0]
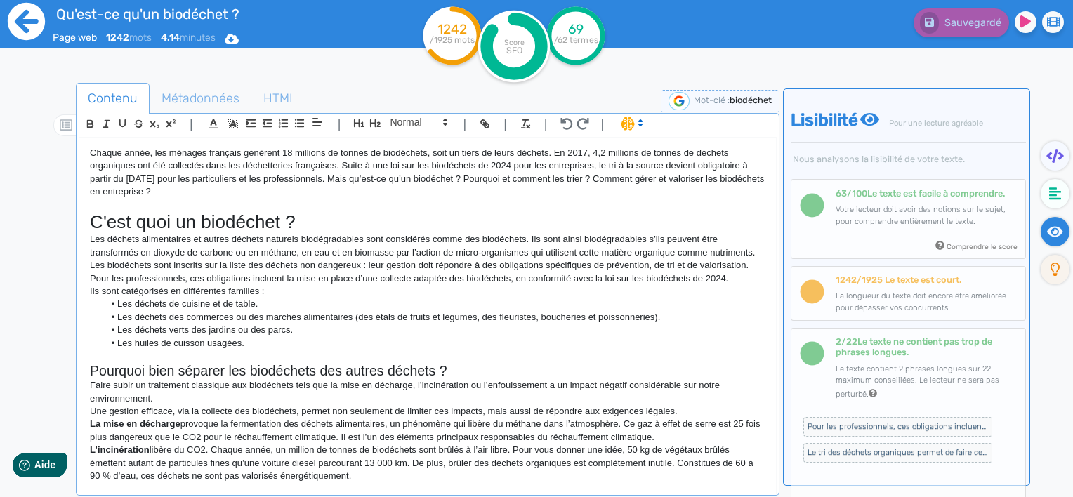
click at [33, 11] on icon at bounding box center [26, 21] width 37 height 37
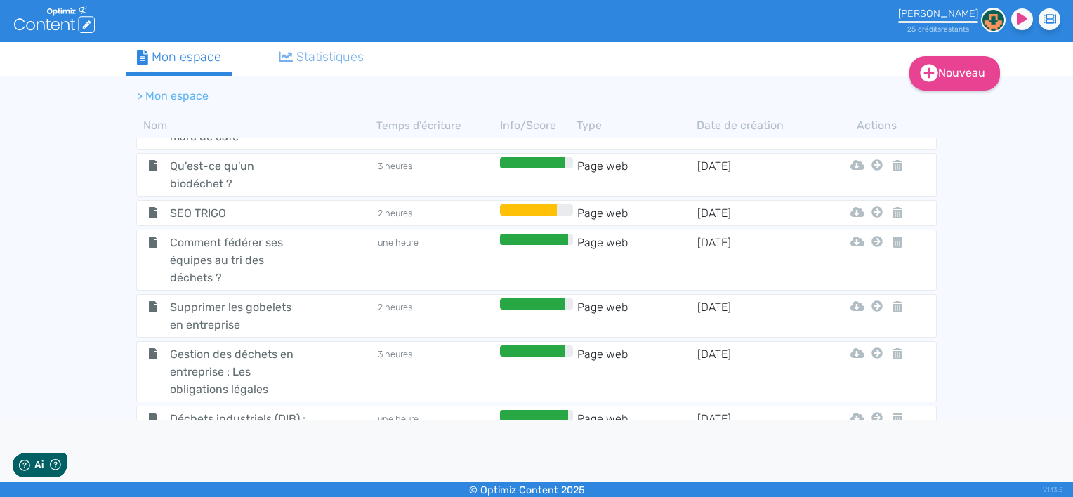
scroll to position [533, 0]
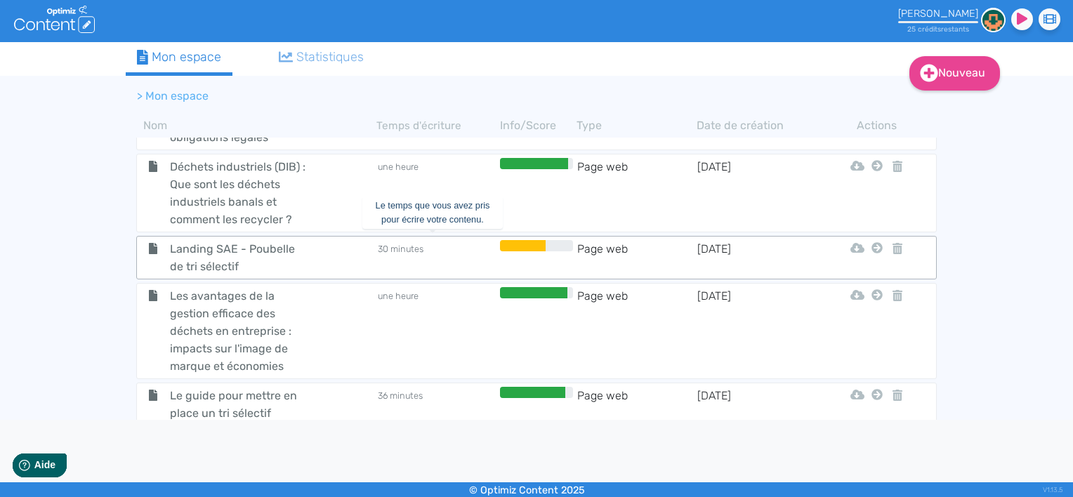
click at [421, 255] on td "30 minutes" at bounding box center [436, 257] width 120 height 35
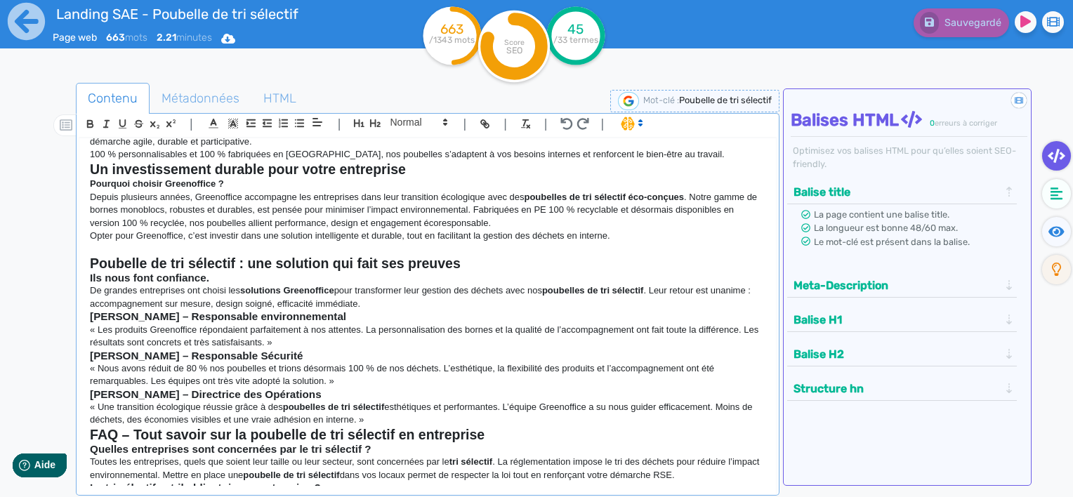
scroll to position [140, 0]
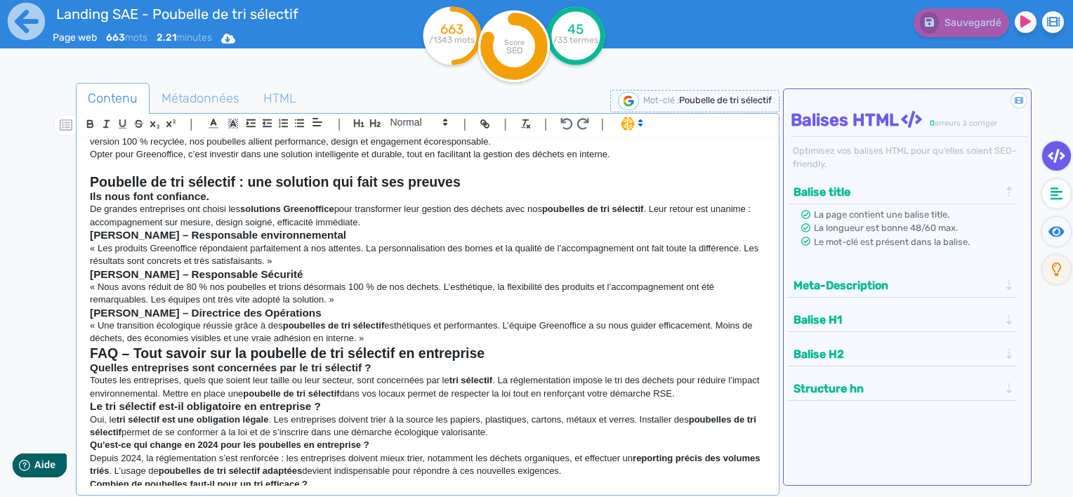
click at [513, 54] on tspan "SEO" at bounding box center [514, 50] width 16 height 11
click at [516, 45] on tspan "SEO" at bounding box center [514, 50] width 16 height 11
click at [908, 278] on button "Meta-Description" at bounding box center [895, 285] width 213 height 23
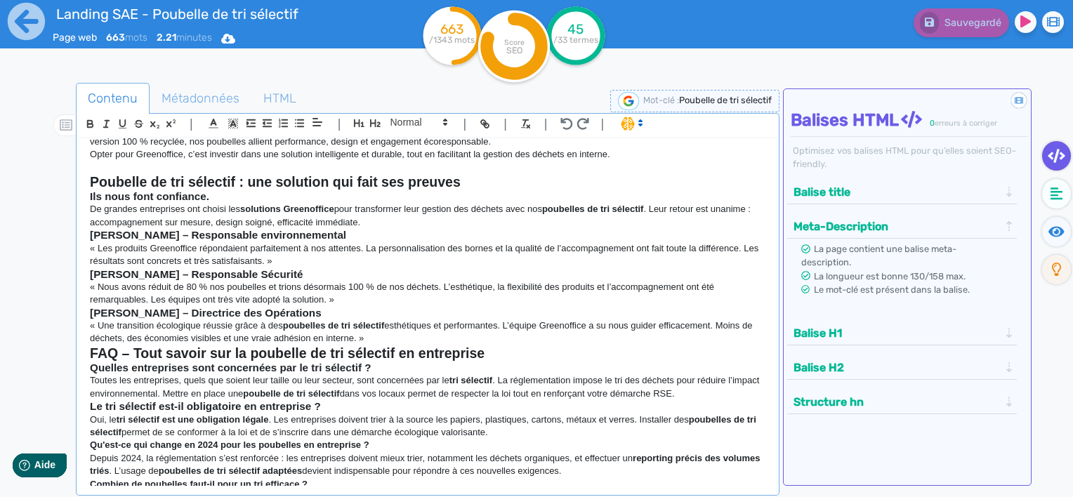
click at [890, 331] on button "Balise H1" at bounding box center [895, 333] width 213 height 23
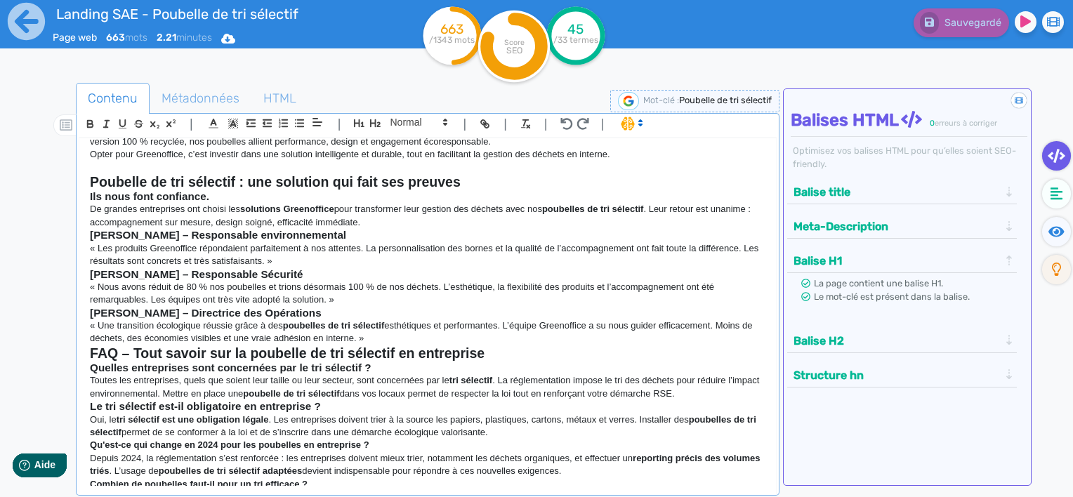
click at [921, 341] on button "Balise H2" at bounding box center [895, 340] width 213 height 23
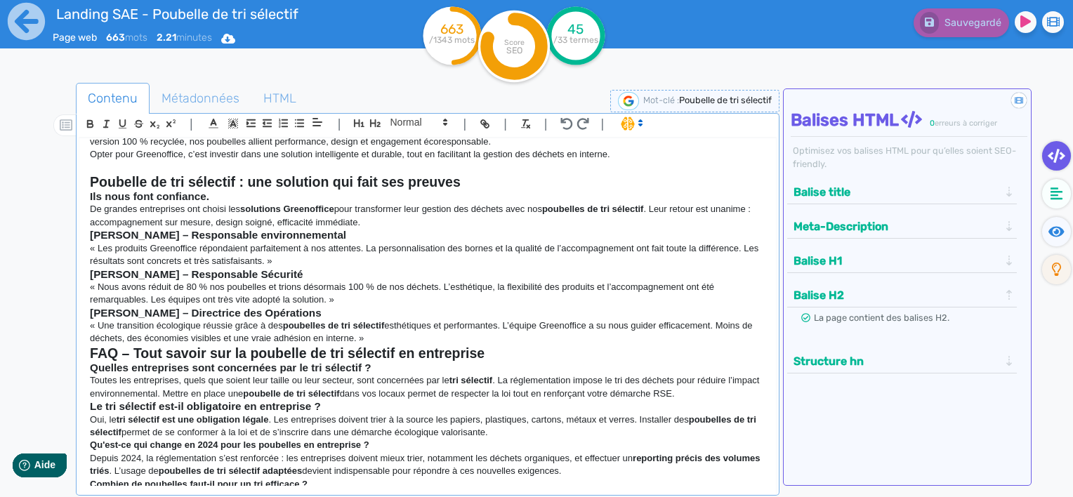
click at [902, 354] on button "Structure hn" at bounding box center [895, 361] width 213 height 23
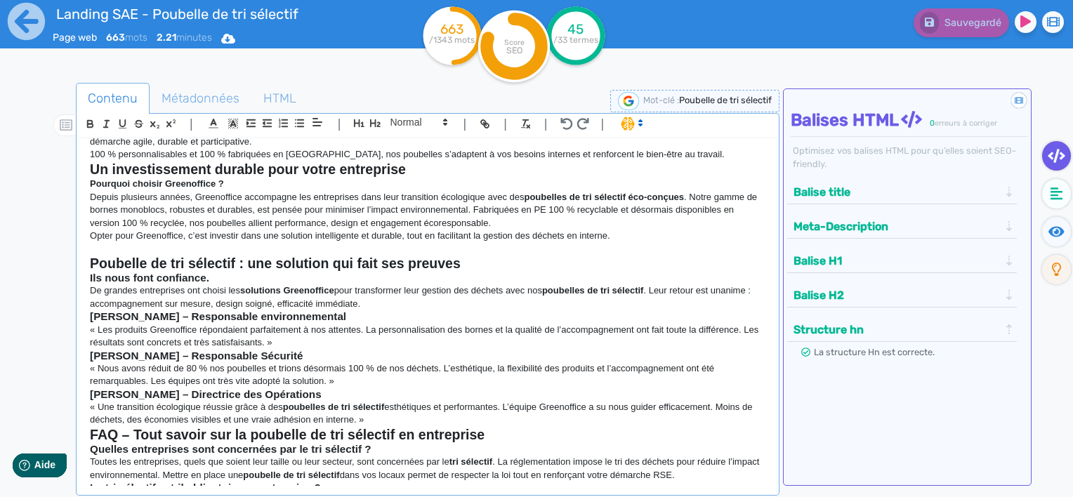
scroll to position [0, 0]
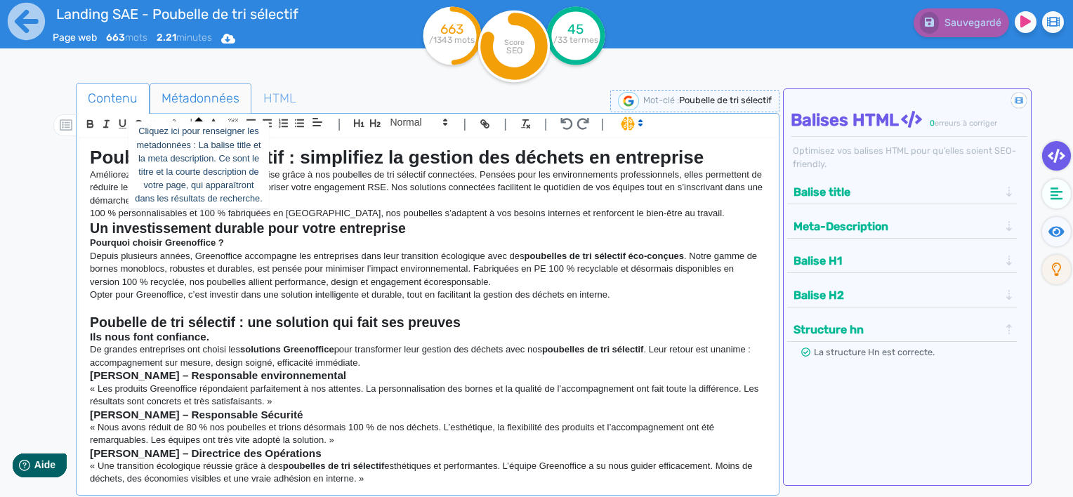
click at [199, 92] on span "Métadonnées" at bounding box center [200, 98] width 100 height 38
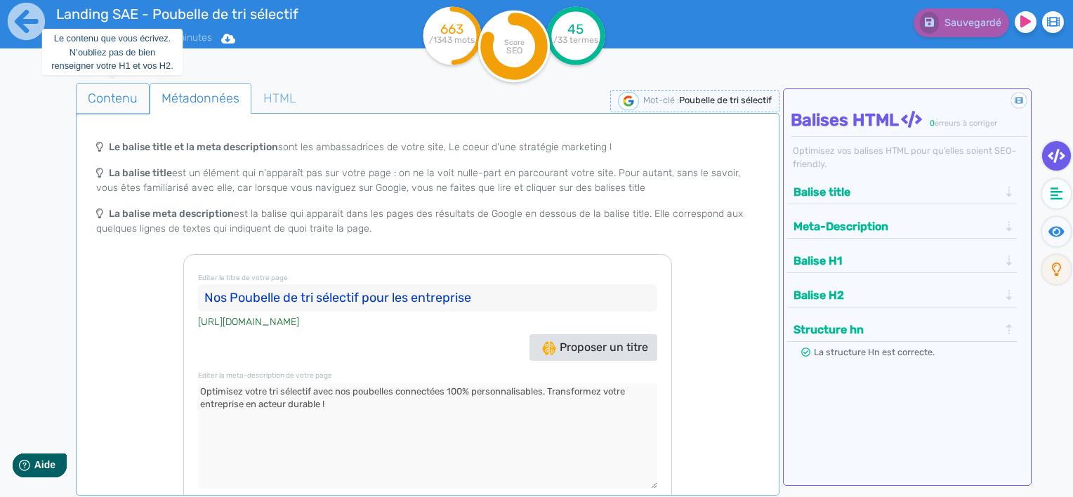
click at [122, 90] on span "Contenu" at bounding box center [113, 98] width 72 height 38
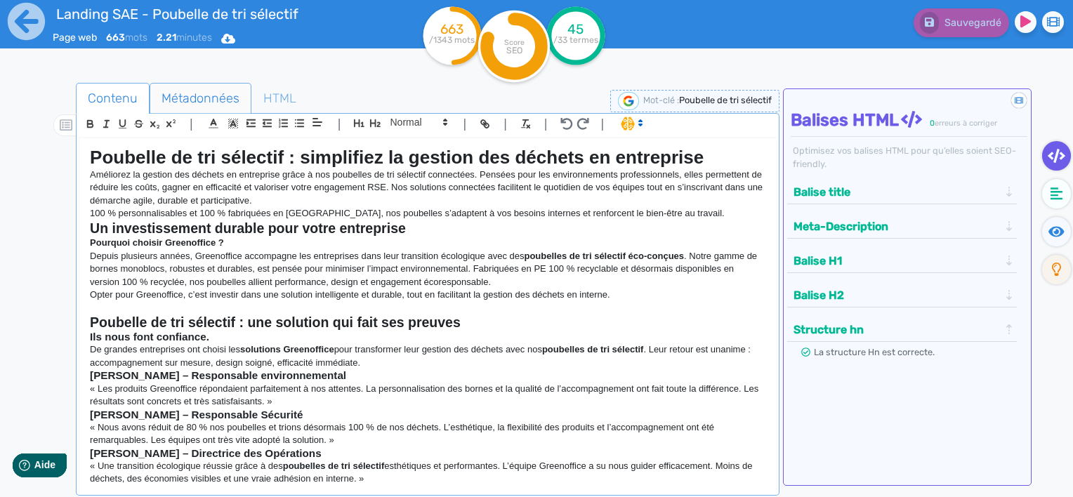
click at [171, 103] on span "Métadonnées" at bounding box center [200, 98] width 100 height 38
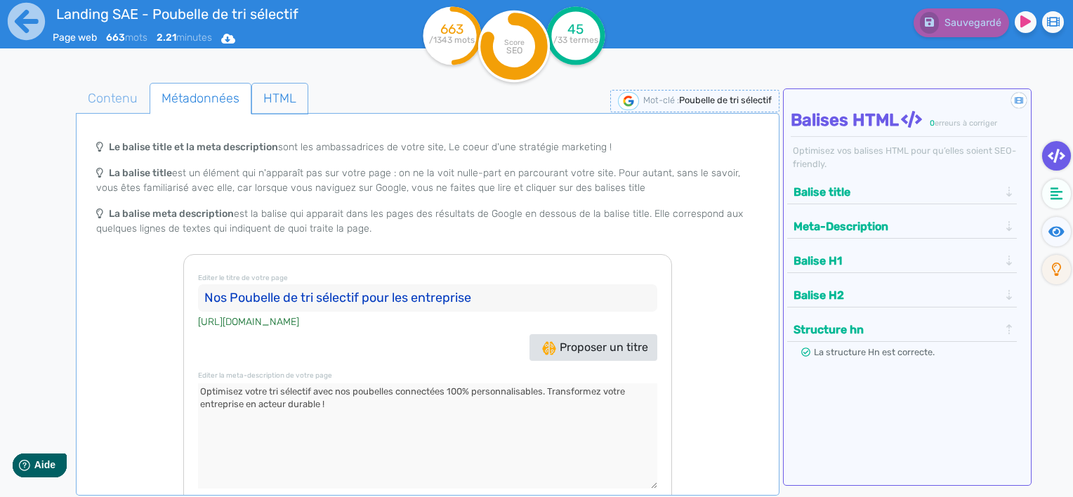
click at [267, 91] on span "HTML" at bounding box center [279, 98] width 55 height 38
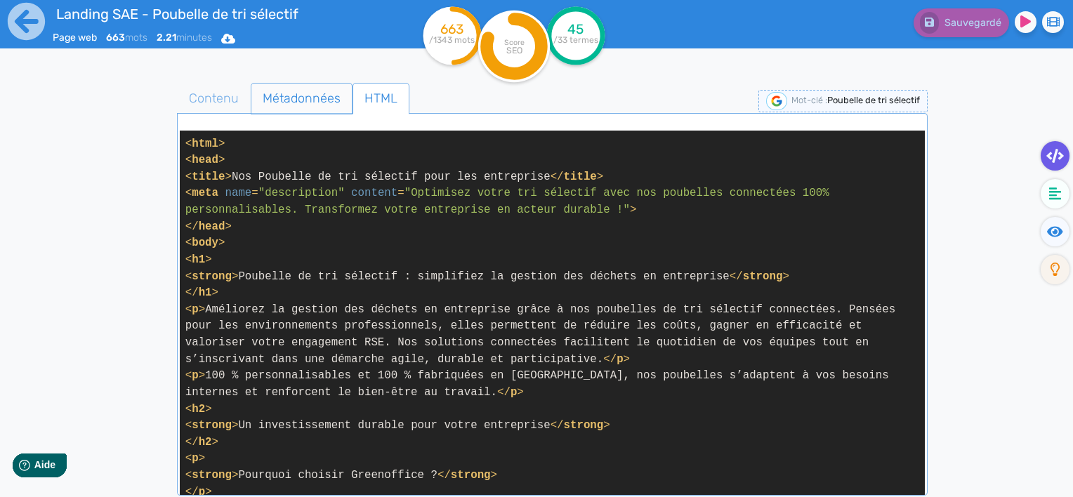
click at [264, 89] on span "Métadonnées" at bounding box center [301, 98] width 100 height 38
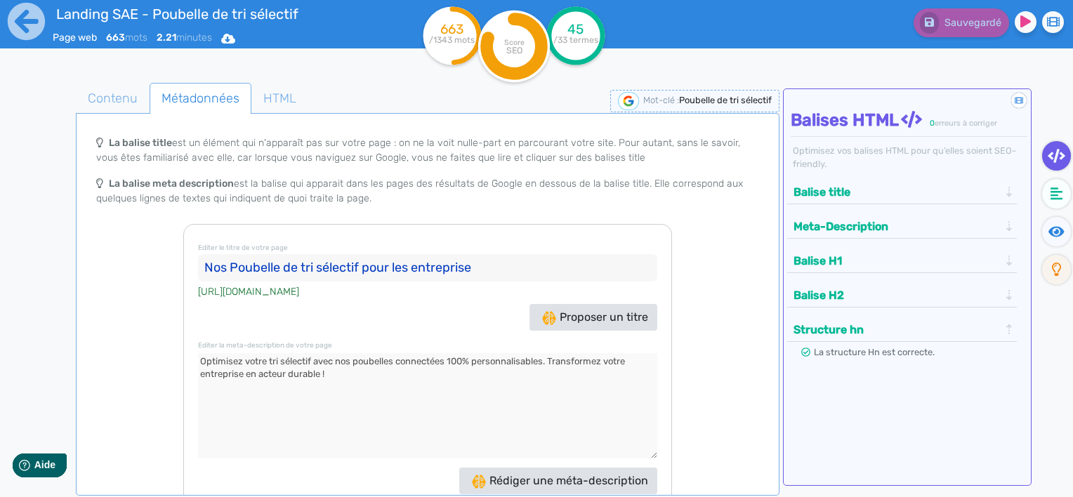
scroll to position [44, 0]
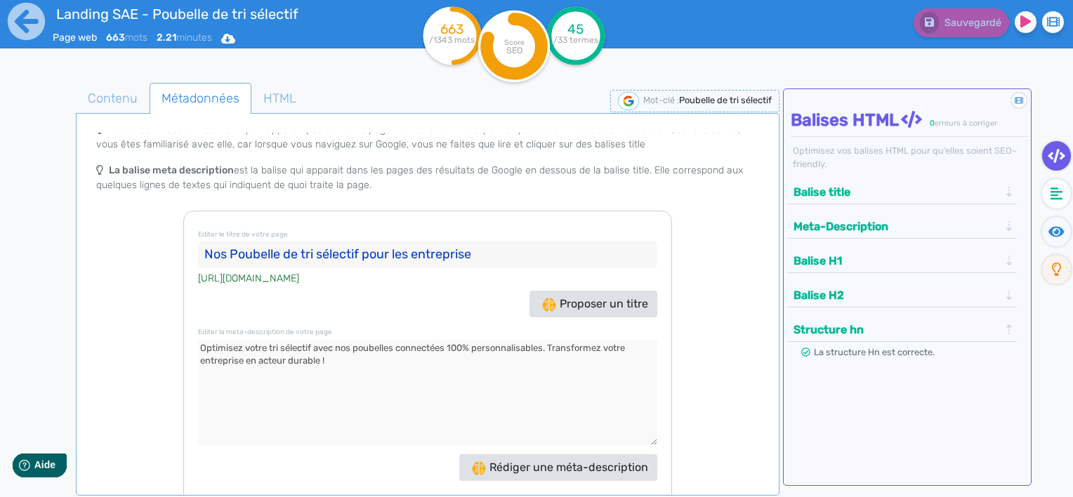
click at [329, 354] on textarea at bounding box center [427, 392] width 459 height 105
click at [721, 355] on div "Le balise title et la meta description sont les ambassadrices de votre site, Le…" at bounding box center [428, 327] width 698 height 388
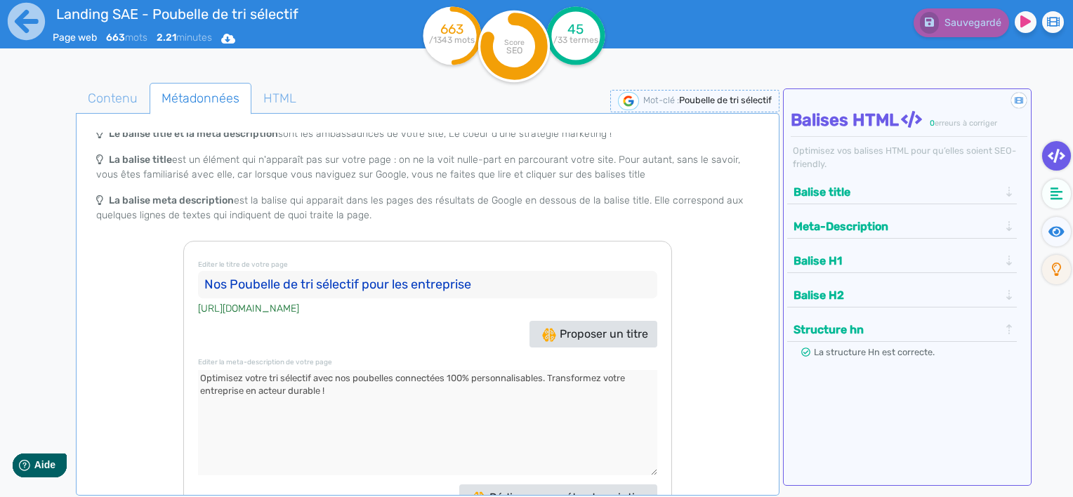
scroll to position [0, 0]
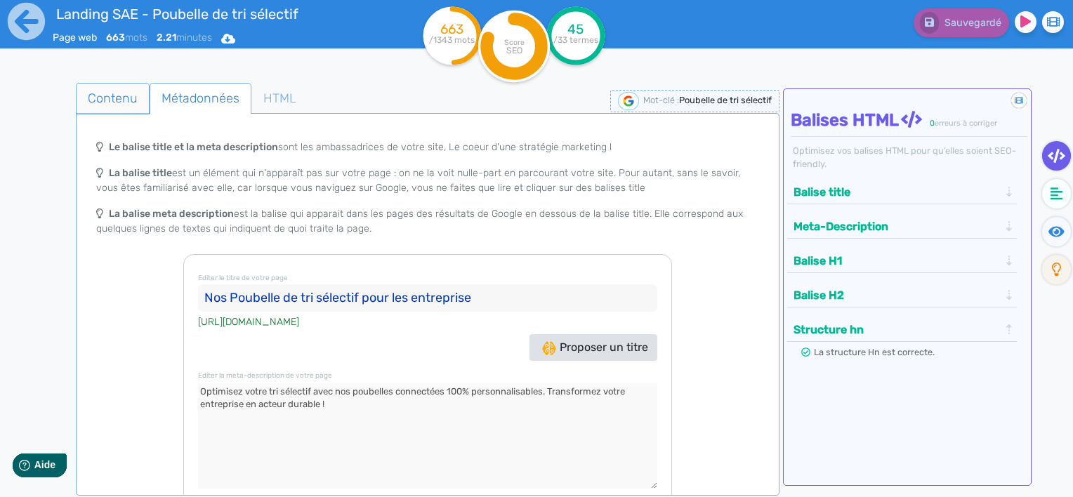
drag, startPoint x: 128, startPoint y: 112, endPoint x: 180, endPoint y: 112, distance: 52.0
click at [128, 112] on span "Contenu" at bounding box center [113, 98] width 72 height 38
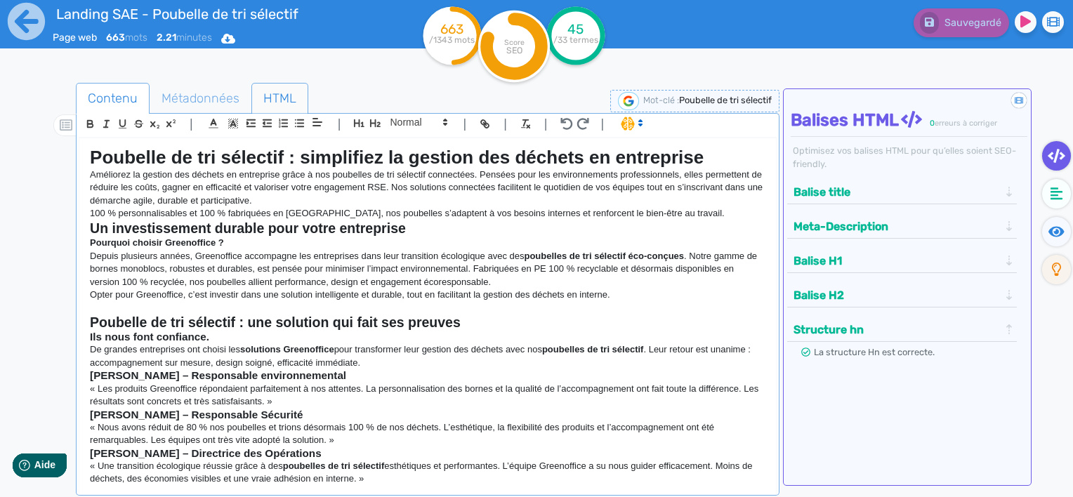
click at [259, 101] on span "HTML" at bounding box center [279, 98] width 55 height 38
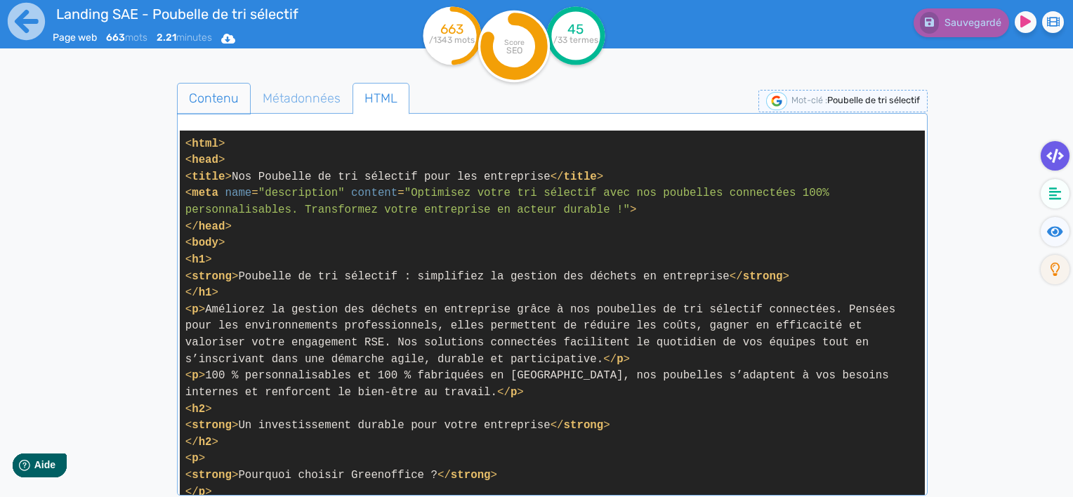
click at [199, 95] on span "Contenu" at bounding box center [214, 98] width 72 height 38
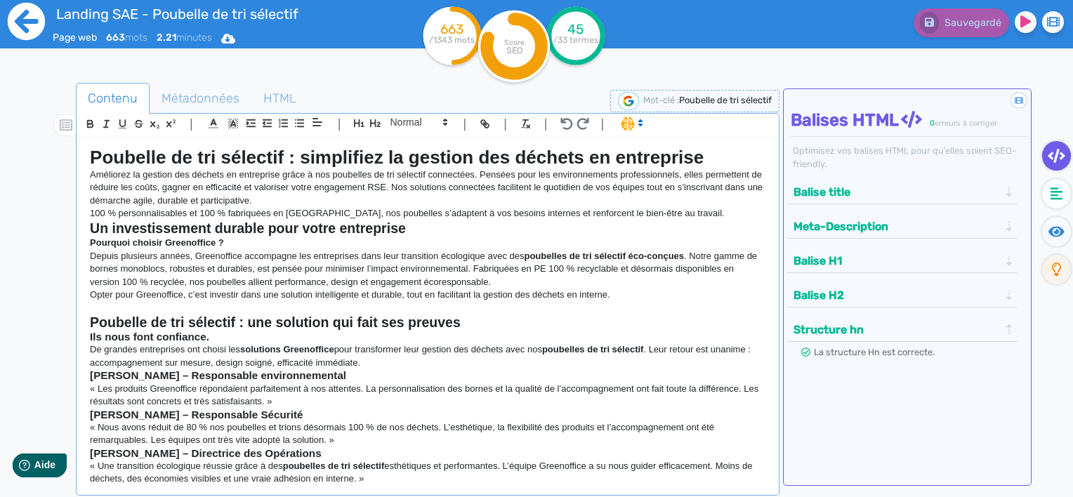
click at [26, 22] on icon at bounding box center [26, 21] width 39 height 39
